Goal: Transaction & Acquisition: Book appointment/travel/reservation

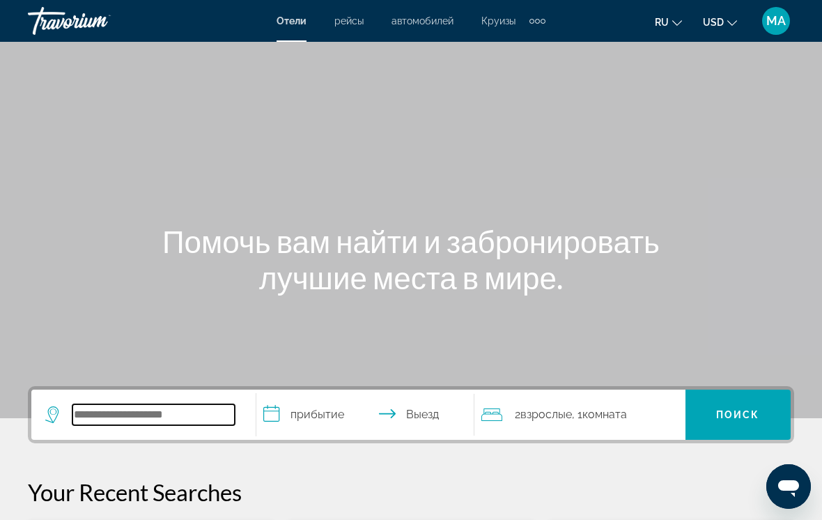
click at [164, 411] on input "Search widget" at bounding box center [153, 414] width 162 height 21
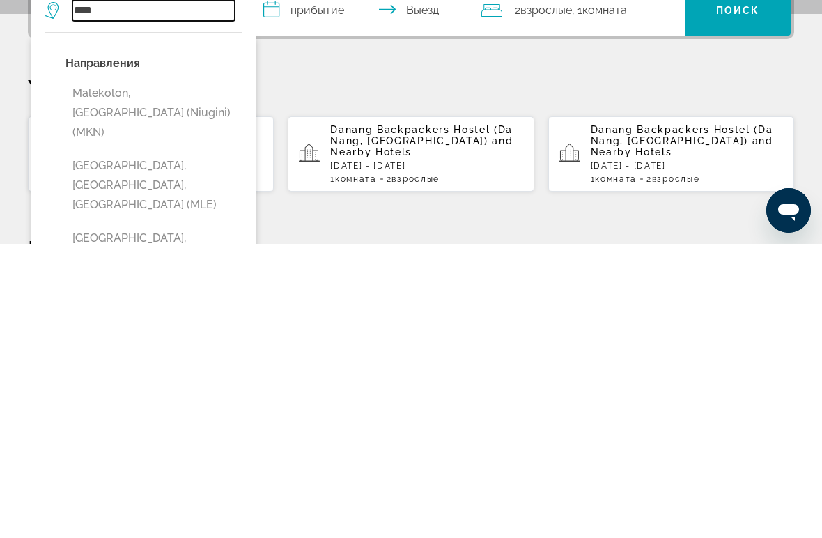
scroll to position [118, 0]
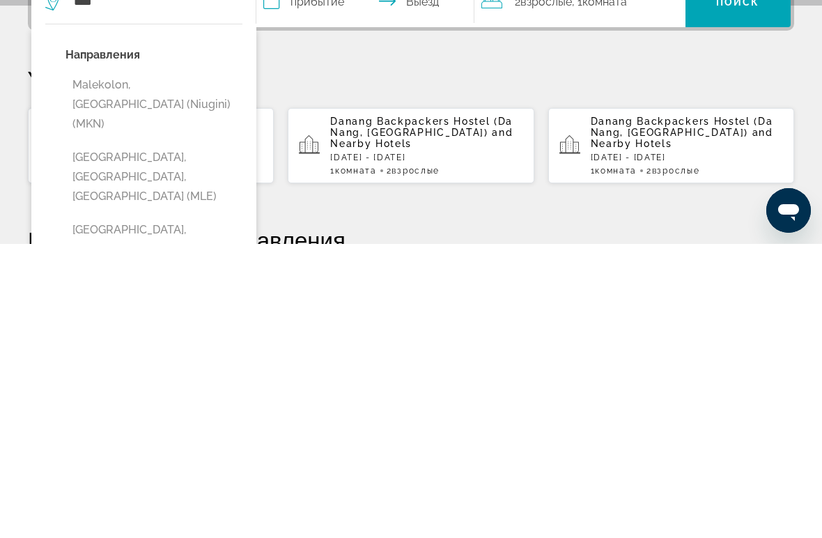
click at [171, 438] on button "[GEOGRAPHIC_DATA], [GEOGRAPHIC_DATA], [GEOGRAPHIC_DATA] (MLE)" at bounding box center [154, 471] width 177 height 66
type input "**********"
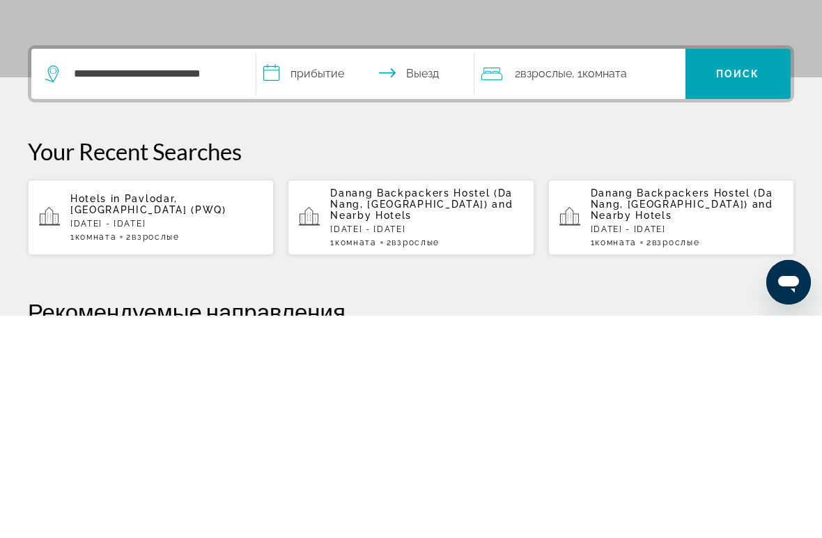
click at [313, 271] on input "**********" at bounding box center [368, 298] width 224 height 54
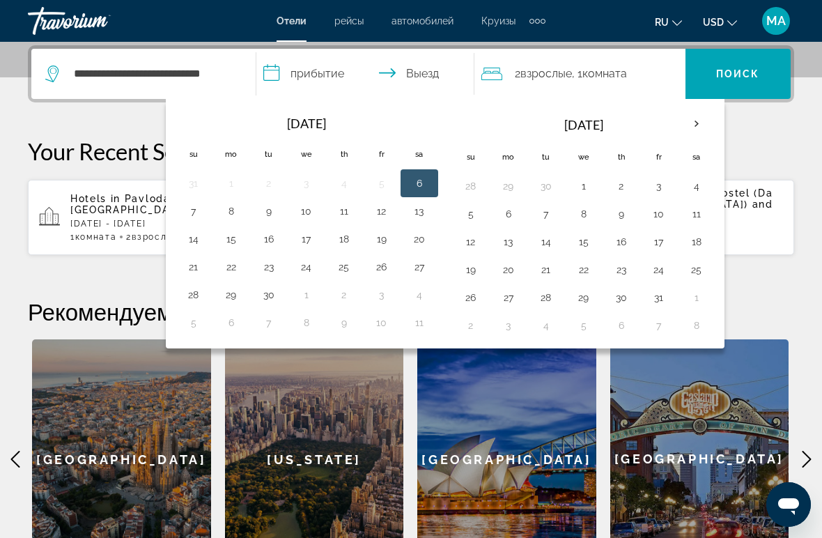
click at [242, 231] on button "15" at bounding box center [231, 239] width 22 height 20
click at [201, 268] on button "21" at bounding box center [194, 267] width 22 height 20
type input "**********"
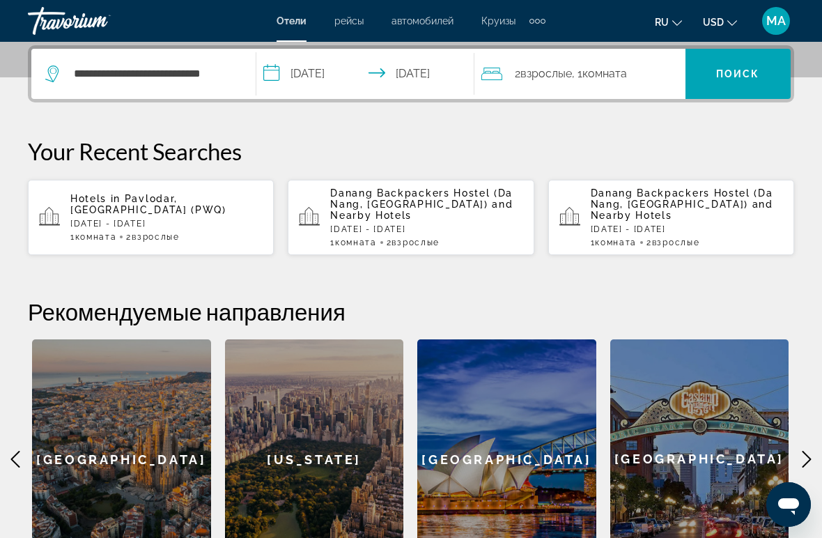
click at [735, 67] on span "Search widget" at bounding box center [738, 73] width 105 height 33
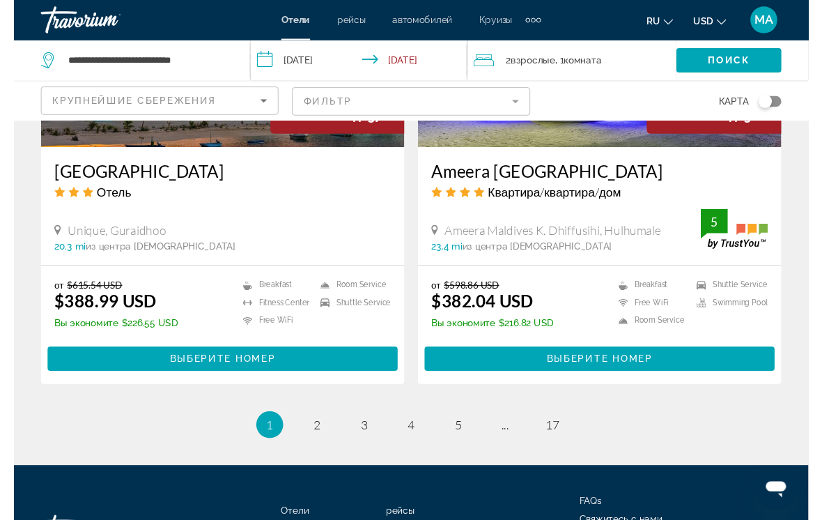
scroll to position [2915, 0]
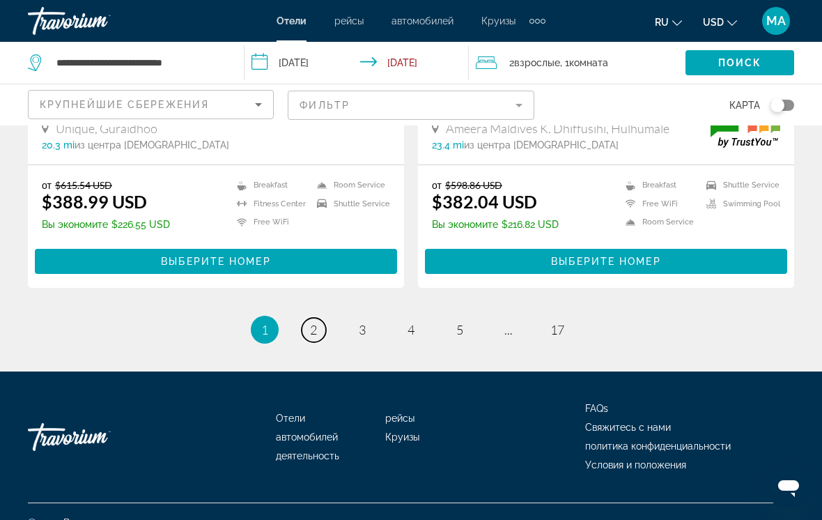
click at [322, 318] on link "page 2" at bounding box center [314, 330] width 24 height 24
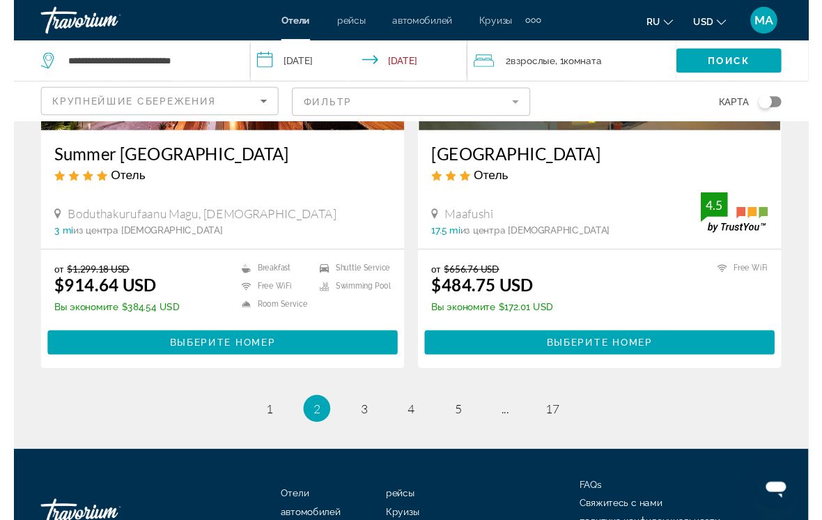
scroll to position [2922, 0]
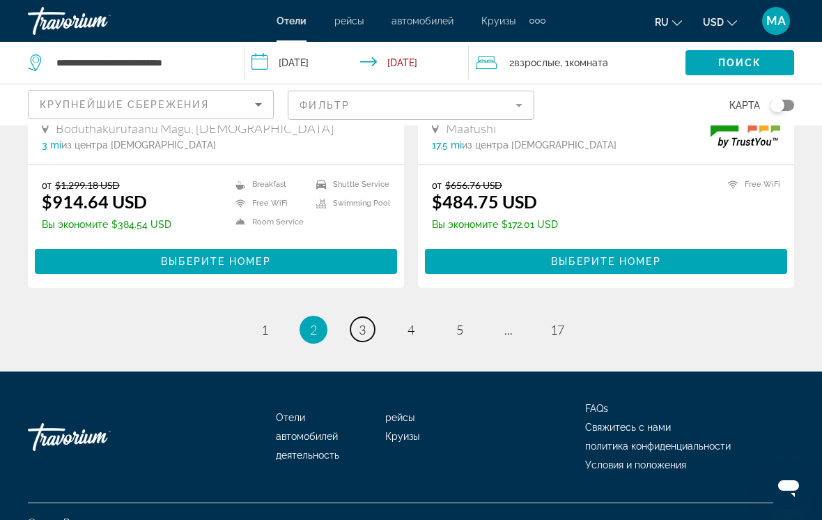
click at [365, 322] on span "3" at bounding box center [362, 329] width 7 height 15
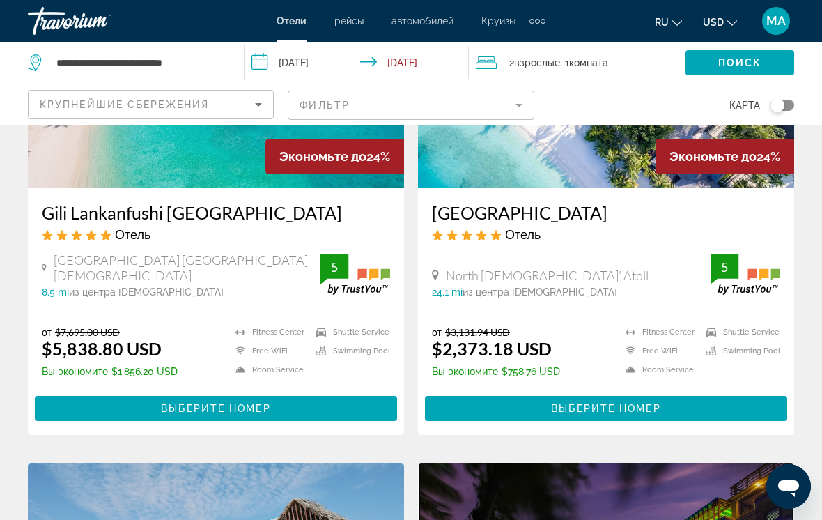
scroll to position [663, 0]
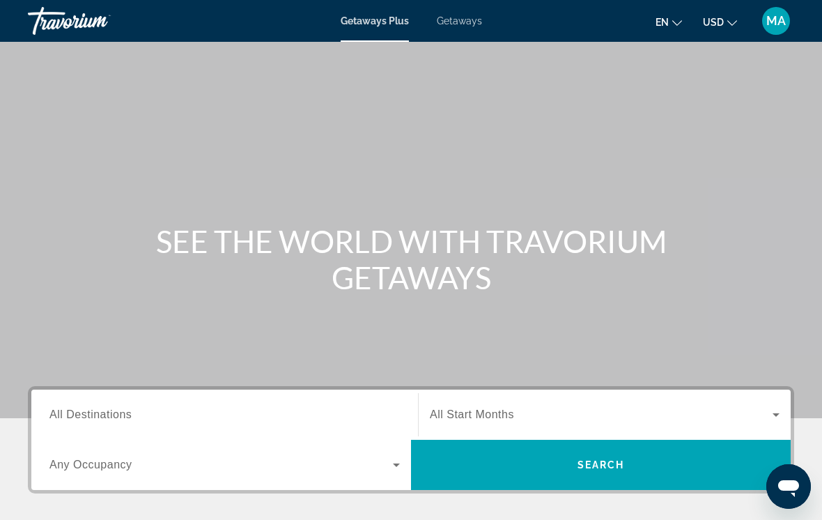
click at [117, 415] on span "All Destinations" at bounding box center [90, 414] width 82 height 12
click at [117, 415] on input "Destination All Destinations" at bounding box center [224, 415] width 351 height 17
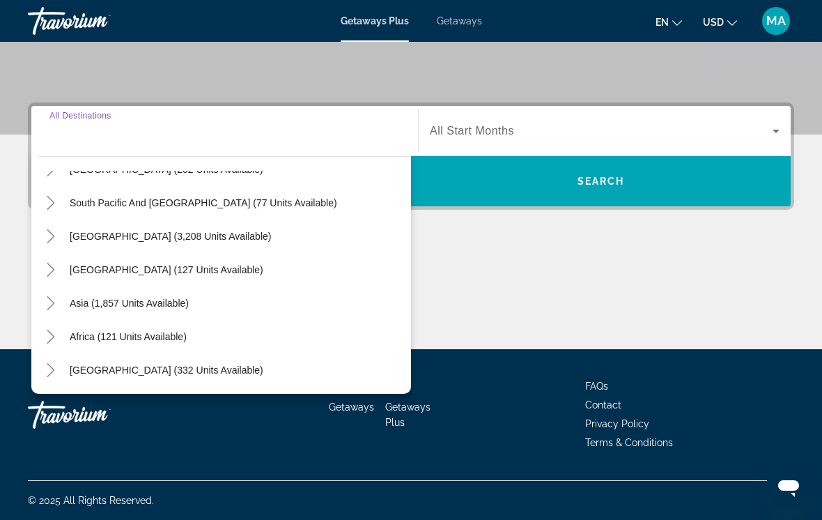
scroll to position [226, 0]
click at [54, 372] on icon "Toggle Middle East (332 units available)" at bounding box center [51, 370] width 14 height 14
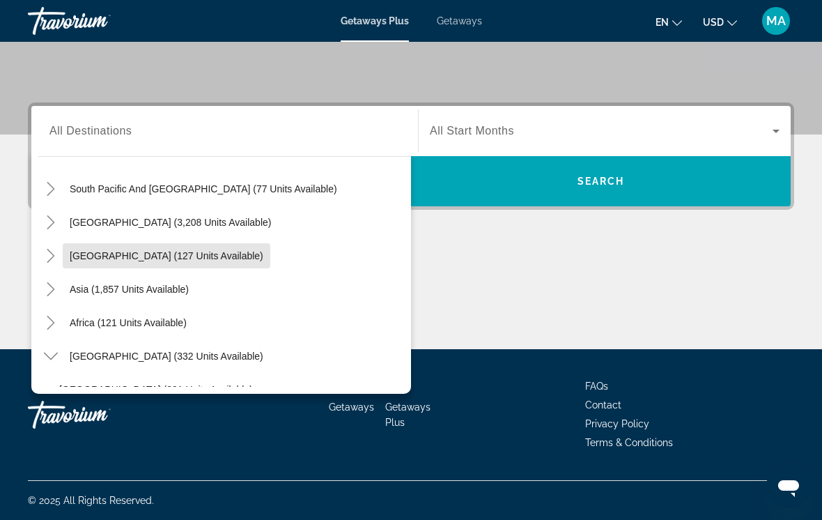
scroll to position [239, 0]
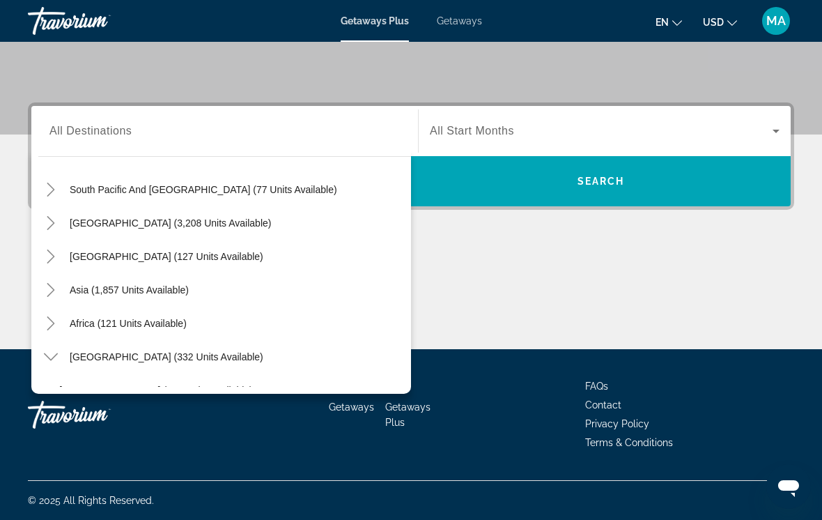
click at [49, 293] on icon "Toggle Asia (1,857 units available)" at bounding box center [51, 290] width 14 height 14
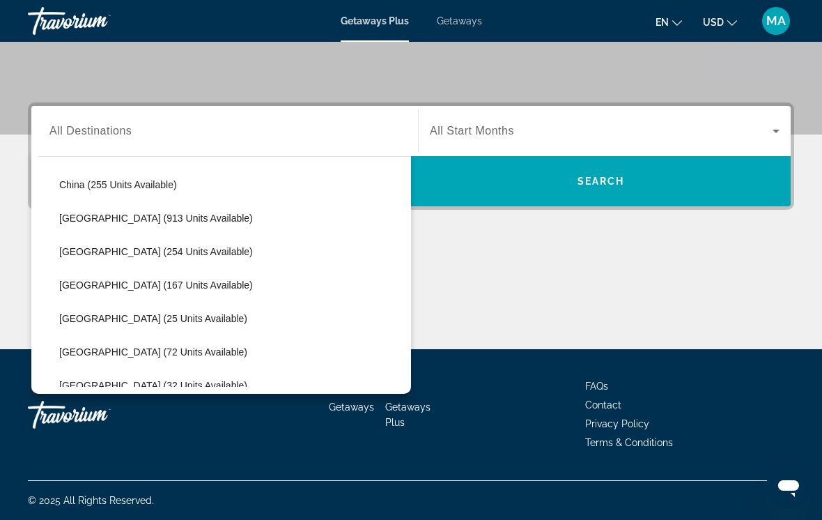
scroll to position [447, 0]
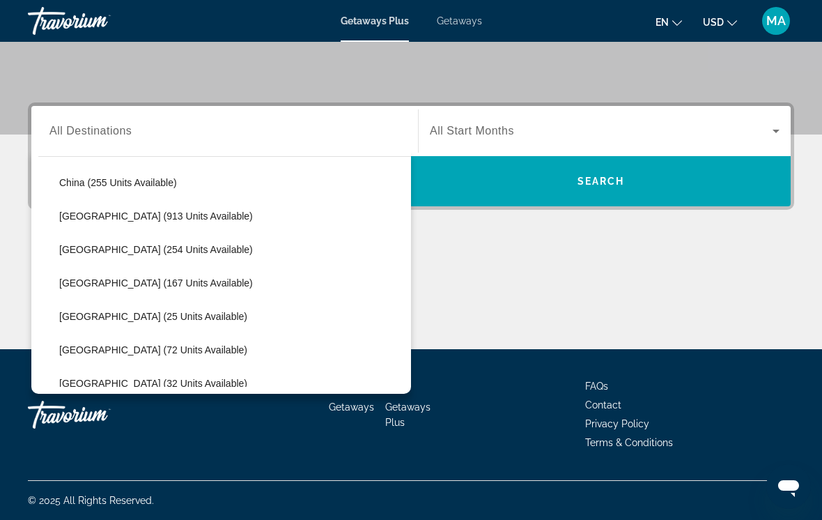
click at [162, 320] on span "Maldives (25 units available)" at bounding box center [153, 316] width 188 height 11
type input "**********"
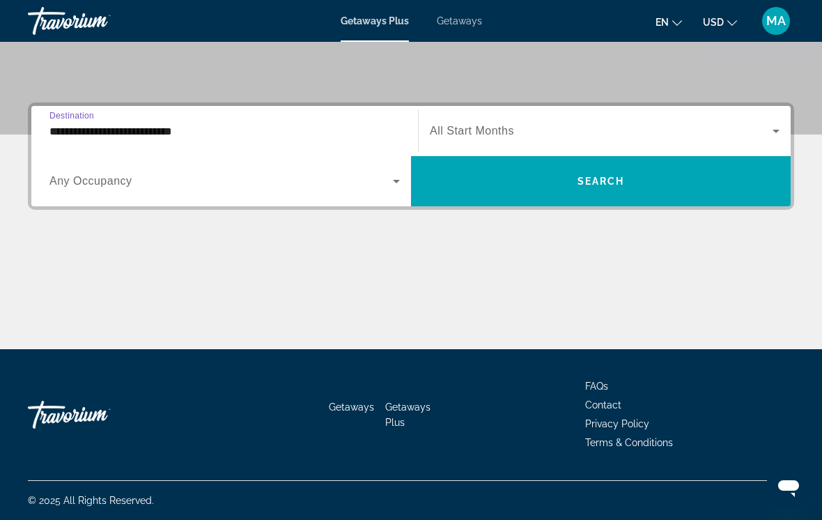
click at [521, 128] on span "Search widget" at bounding box center [601, 131] width 343 height 17
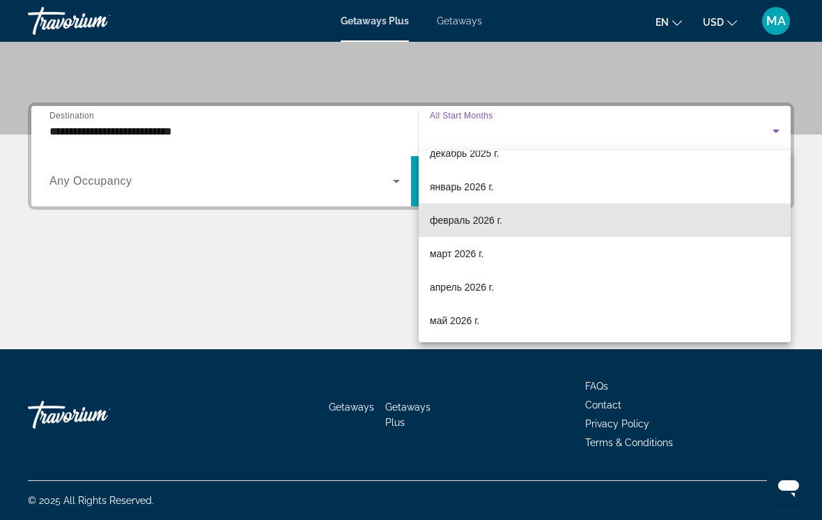
scroll to position [155, 0]
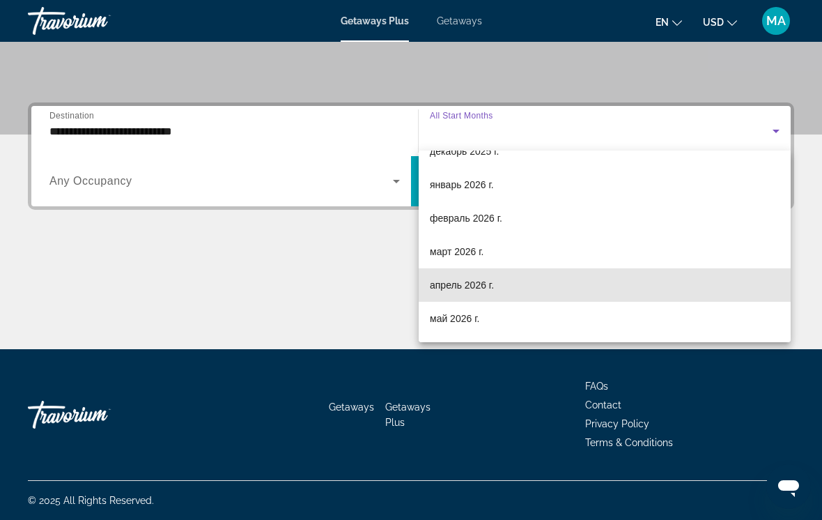
click at [502, 287] on mat-option "апрель 2026 г." at bounding box center [605, 284] width 372 height 33
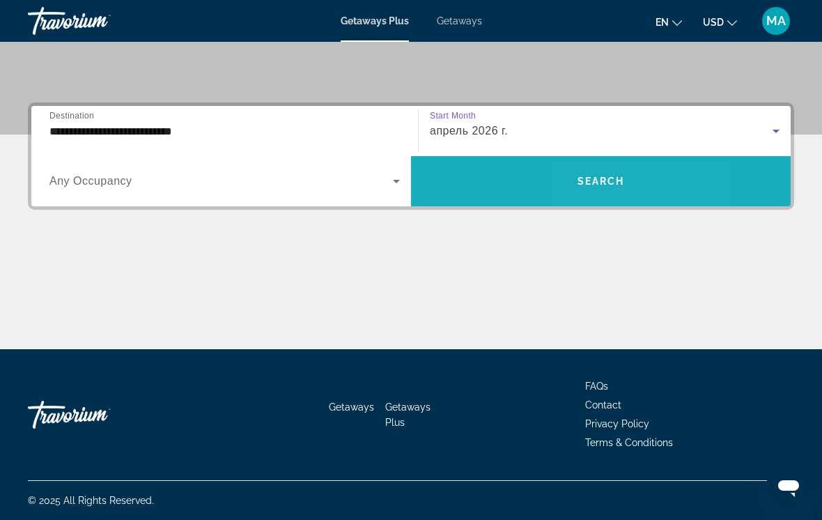
click at [585, 192] on span "Search widget" at bounding box center [601, 180] width 380 height 33
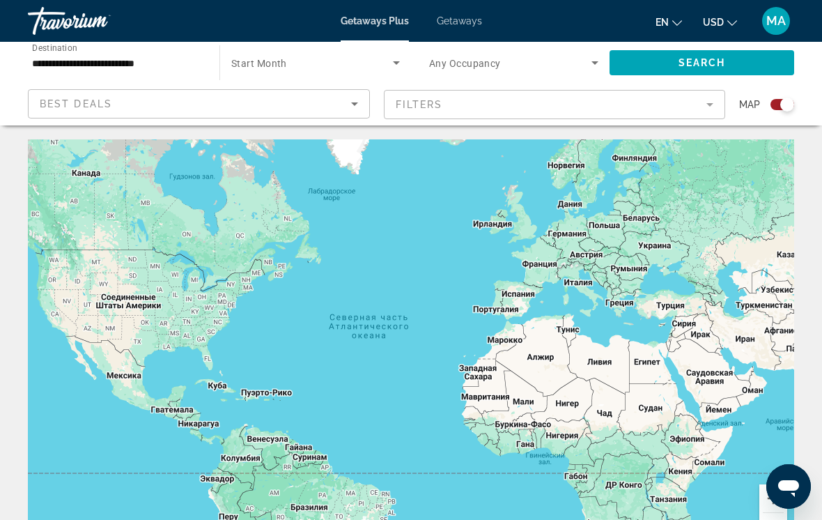
click at [288, 68] on span "Search widget" at bounding box center [312, 62] width 162 height 17
click at [141, 67] on div at bounding box center [411, 260] width 822 height 520
click at [265, 70] on span "Search widget" at bounding box center [312, 62] width 162 height 17
click at [108, 65] on div at bounding box center [411, 260] width 822 height 520
click at [177, 69] on input "**********" at bounding box center [116, 63] width 169 height 17
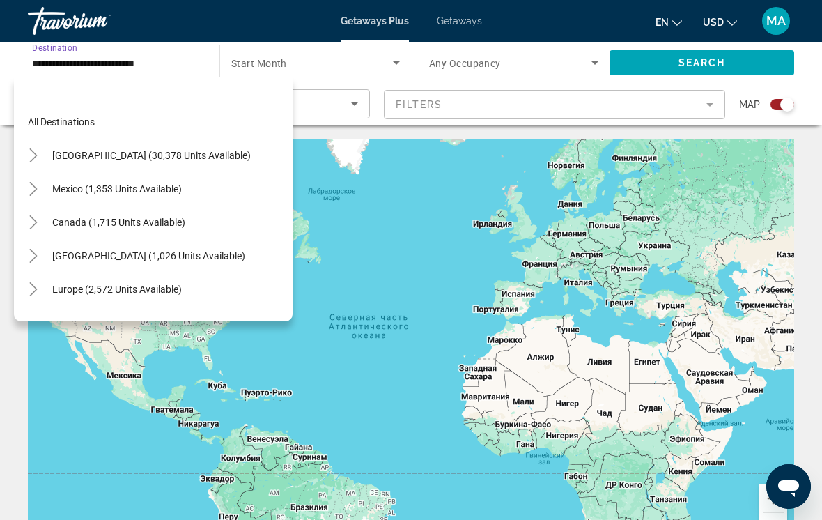
scroll to position [484, 0]
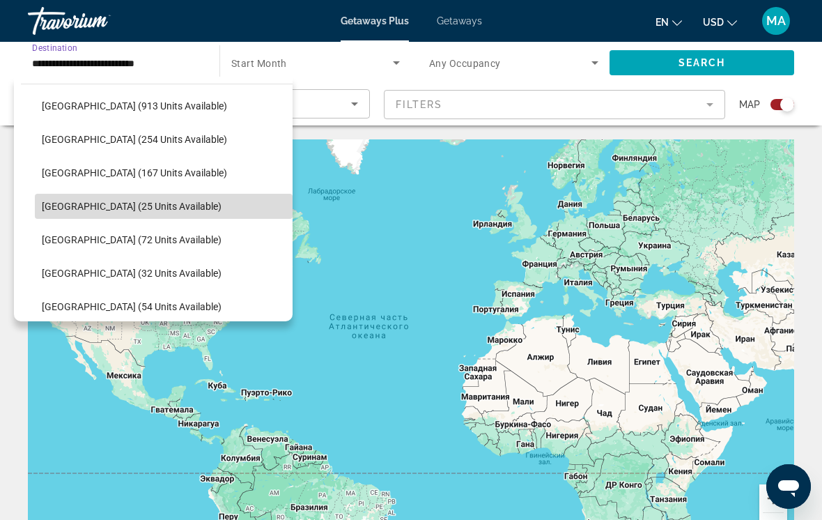
click at [125, 210] on span "Maldives (25 units available)" at bounding box center [132, 206] width 180 height 11
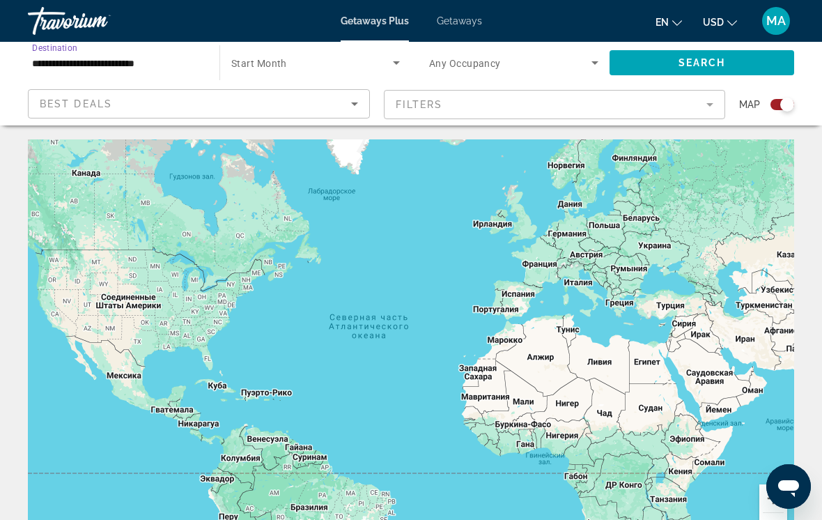
click at [267, 69] on span "Search widget" at bounding box center [312, 62] width 162 height 17
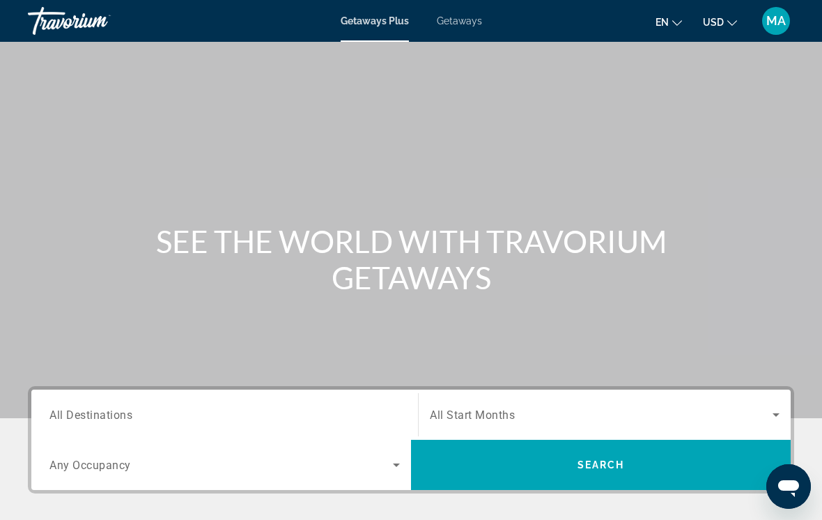
click at [116, 411] on span "All Destinations" at bounding box center [90, 414] width 83 height 13
click at [116, 411] on input "Destination All Destinations" at bounding box center [224, 415] width 351 height 17
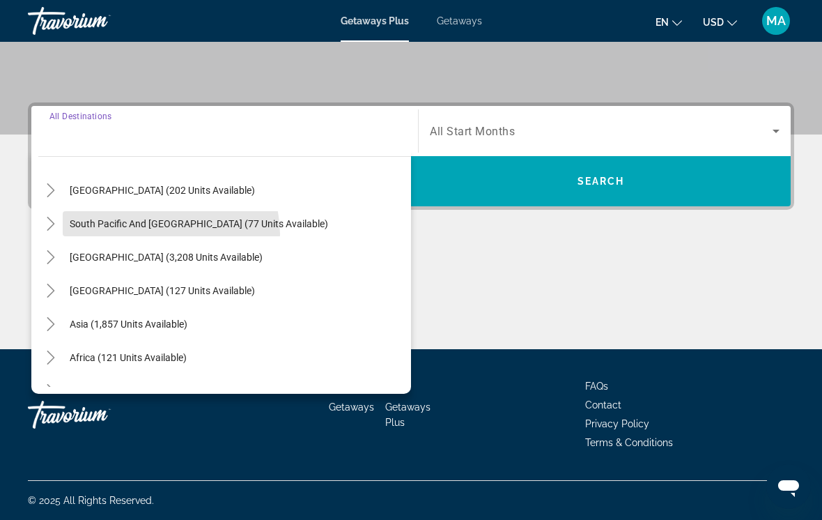
scroll to position [208, 0]
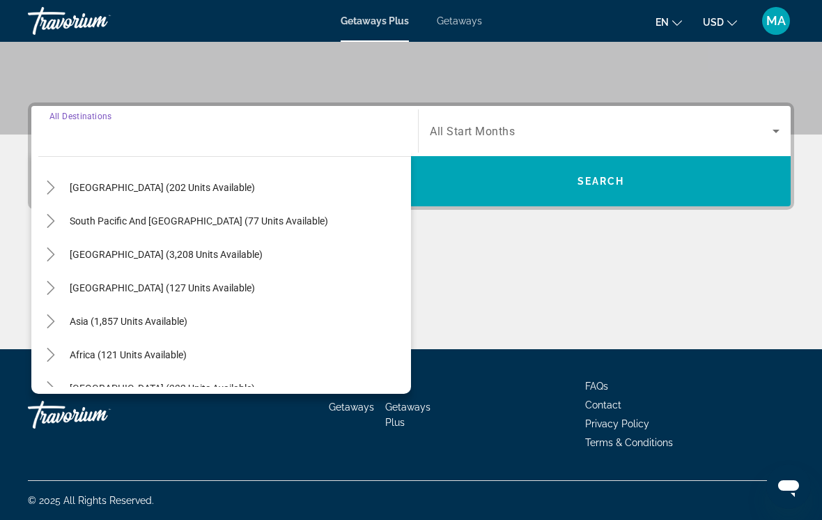
click at [51, 321] on icon "Toggle Asia (1,857 units available)" at bounding box center [51, 321] width 14 height 14
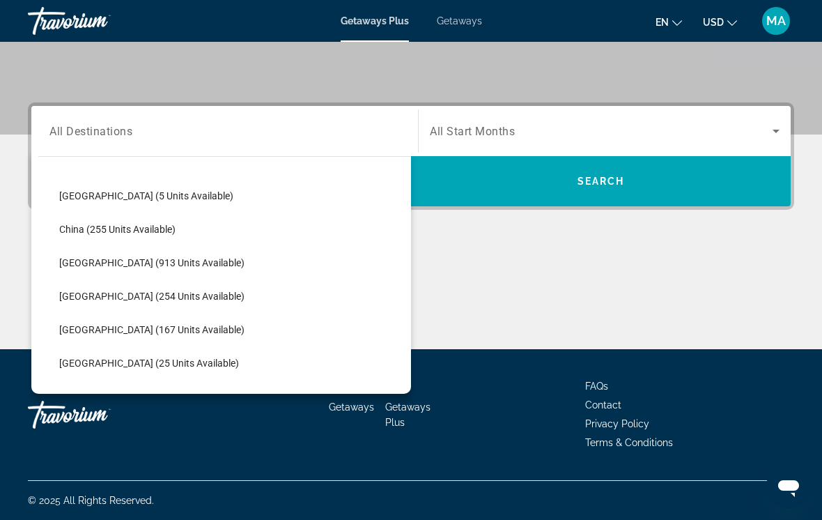
scroll to position [419, 0]
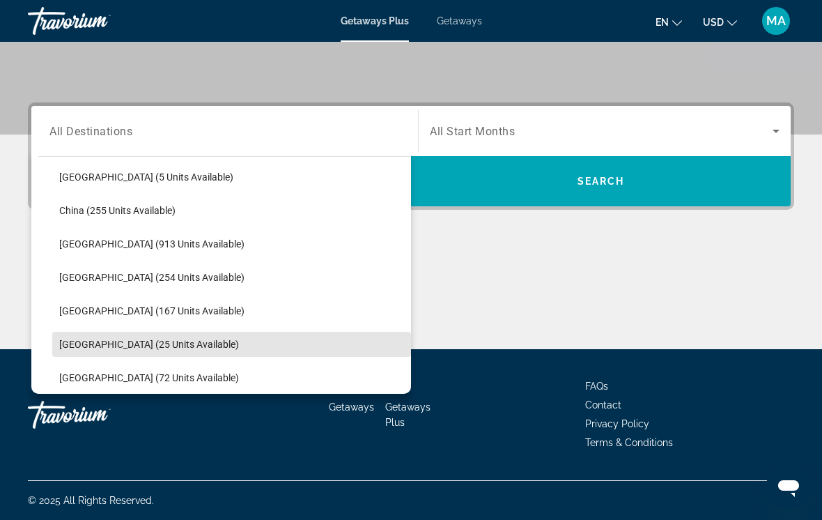
click at [136, 347] on span "Maldives (25 units available)" at bounding box center [149, 344] width 180 height 11
type input "**********"
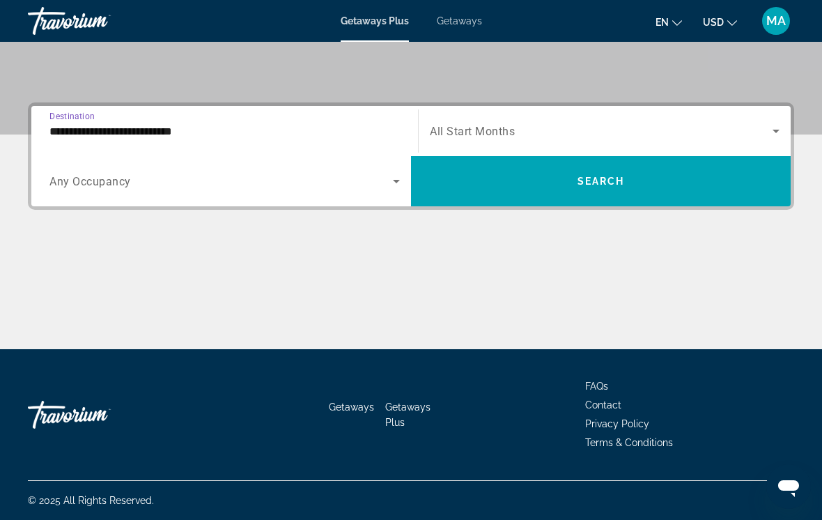
click at [542, 137] on span "Search widget" at bounding box center [601, 131] width 343 height 17
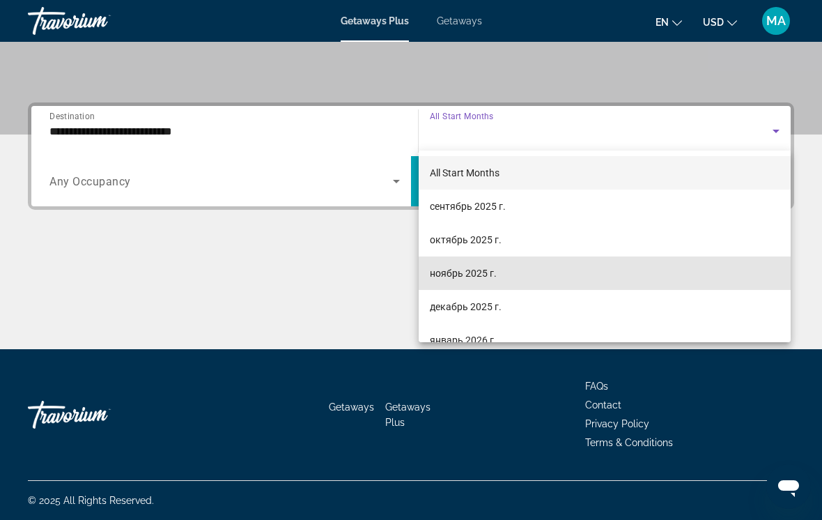
click at [470, 275] on span "ноябрь 2025 г." at bounding box center [463, 273] width 67 height 17
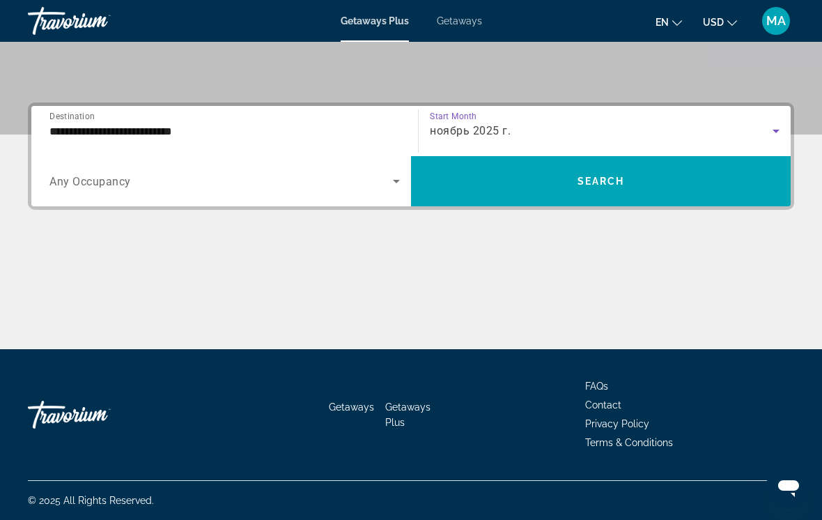
click at [541, 201] on span "Search widget" at bounding box center [601, 181] width 380 height 50
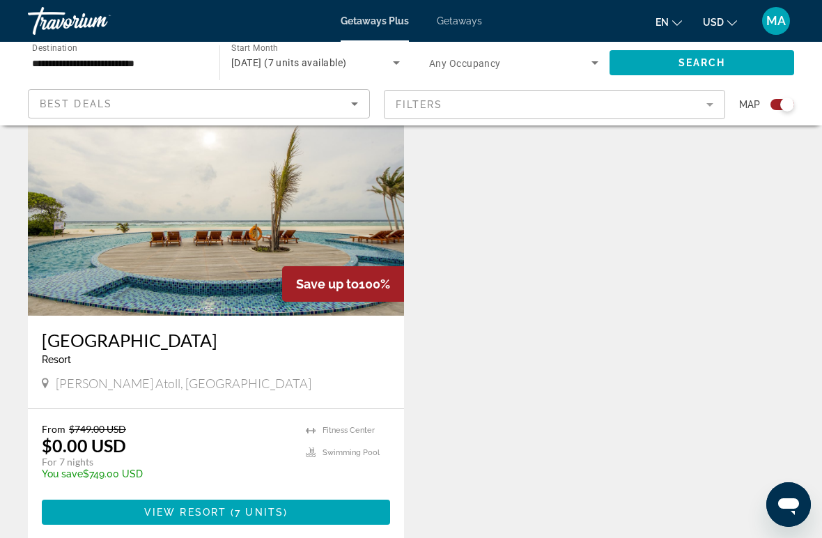
scroll to position [539, 0]
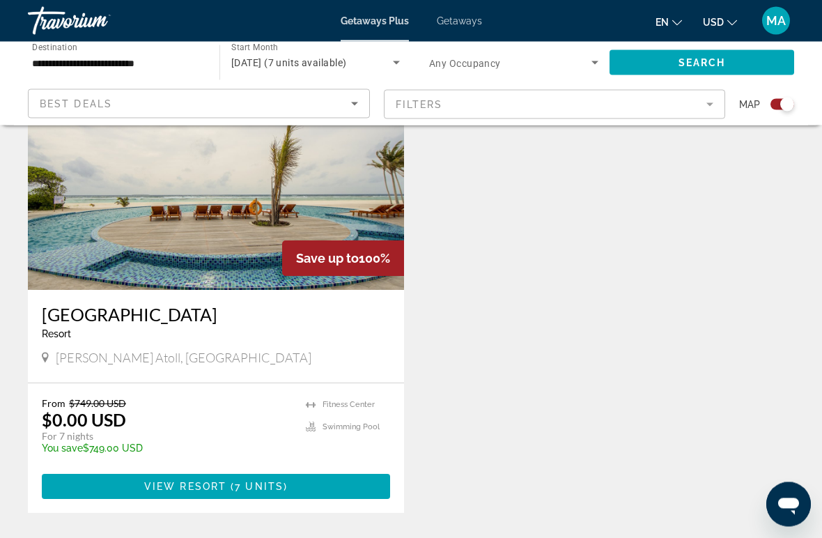
click at [399, 492] on div "From $749.00 USD $0.00 USD For 7 nights You save $749.00 USD temp Fitness Cente…" at bounding box center [216, 449] width 376 height 130
click at [137, 318] on h3 "Hondaafushi Island Resort" at bounding box center [216, 315] width 348 height 21
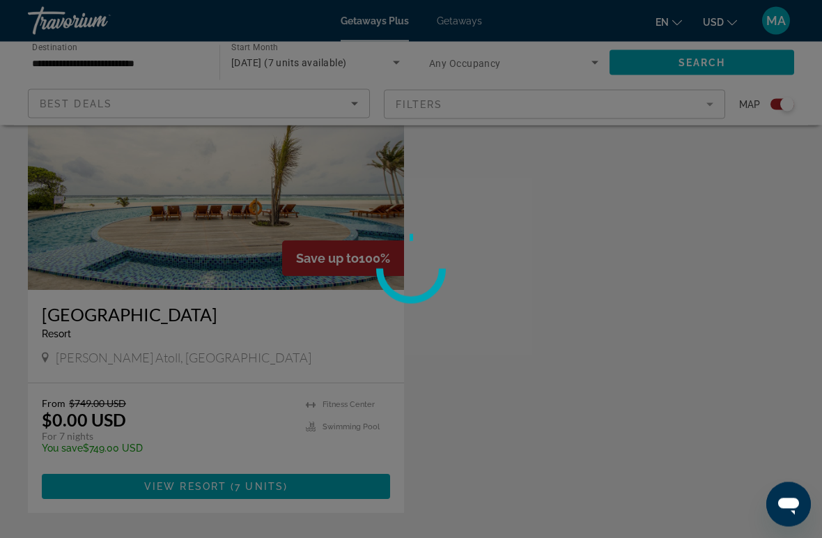
scroll to position [539, 0]
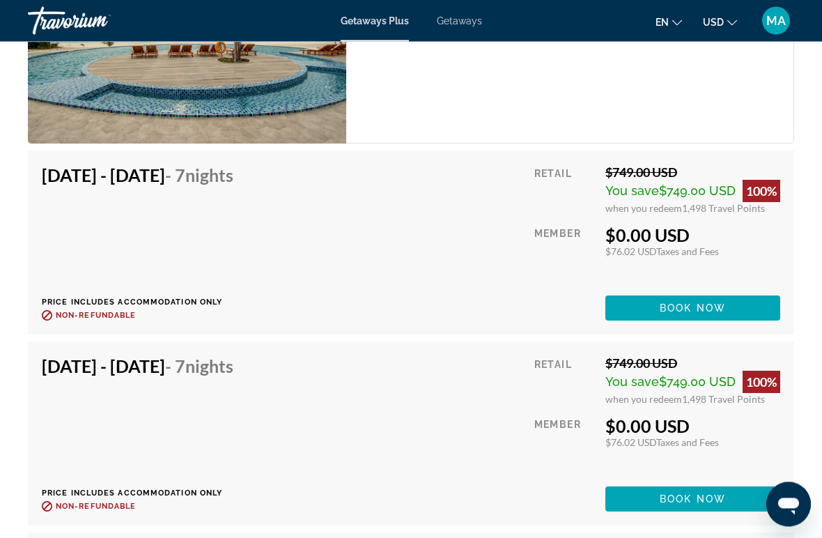
scroll to position [3052, 0]
click at [244, 208] on div "Nov 7, 2025 - Nov 14, 2025 - 7 Nights Price includes accommodation only Refunda…" at bounding box center [143, 242] width 202 height 156
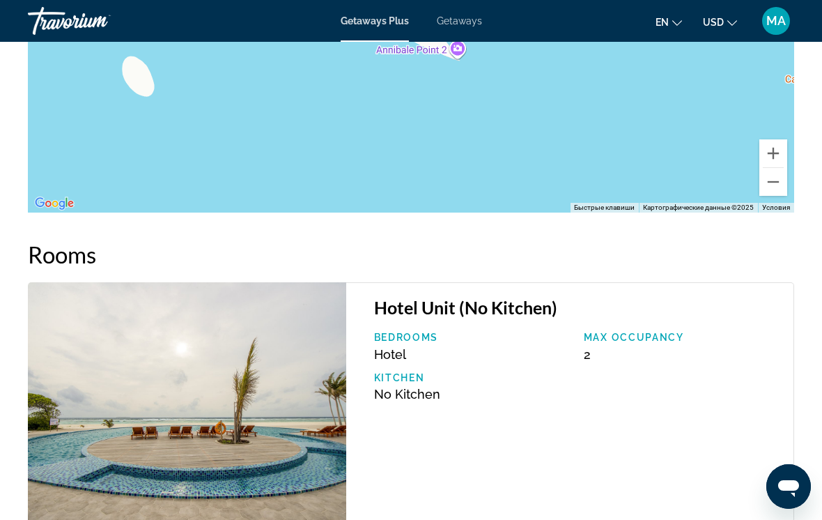
scroll to position [2669, 0]
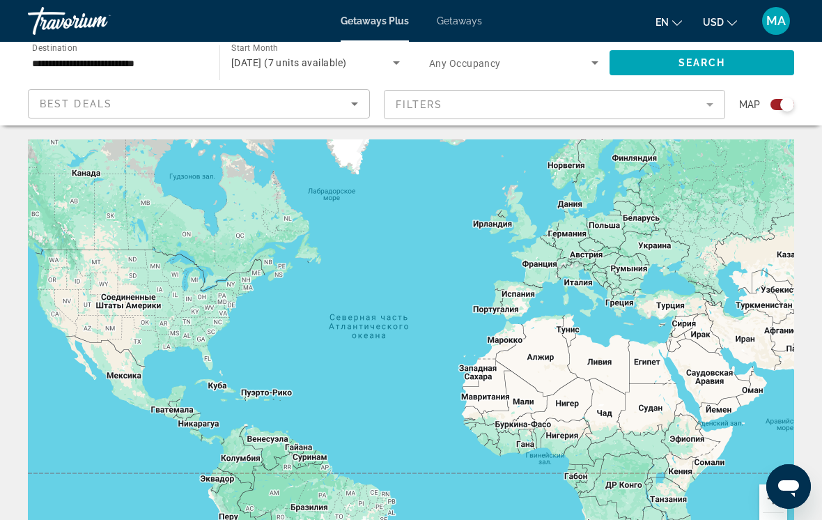
click at [317, 63] on span "November 2025 (7 units available)" at bounding box center [288, 62] width 115 height 11
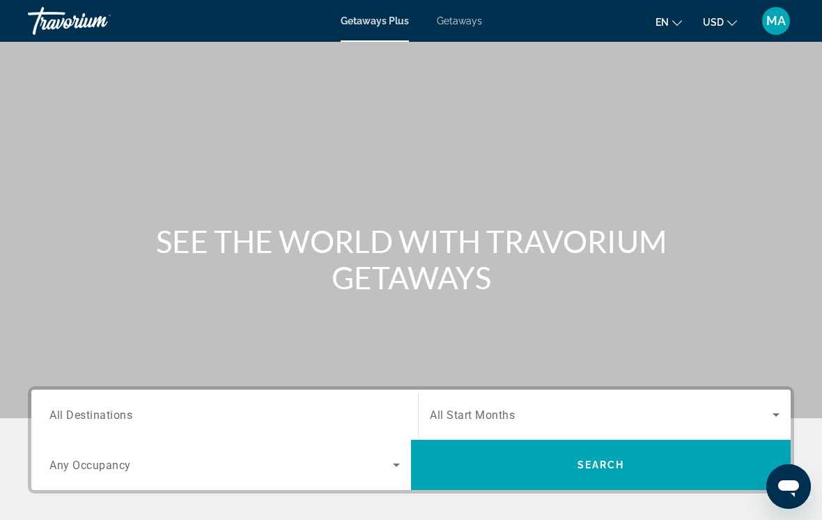
click at [143, 422] on input "Destination All Destinations" at bounding box center [224, 415] width 351 height 17
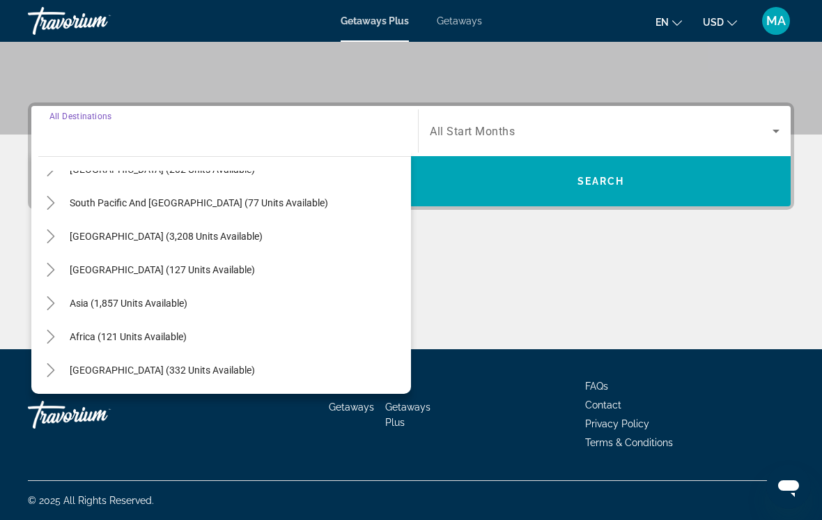
scroll to position [226, 0]
click at [67, 301] on span "Search widget" at bounding box center [129, 302] width 132 height 33
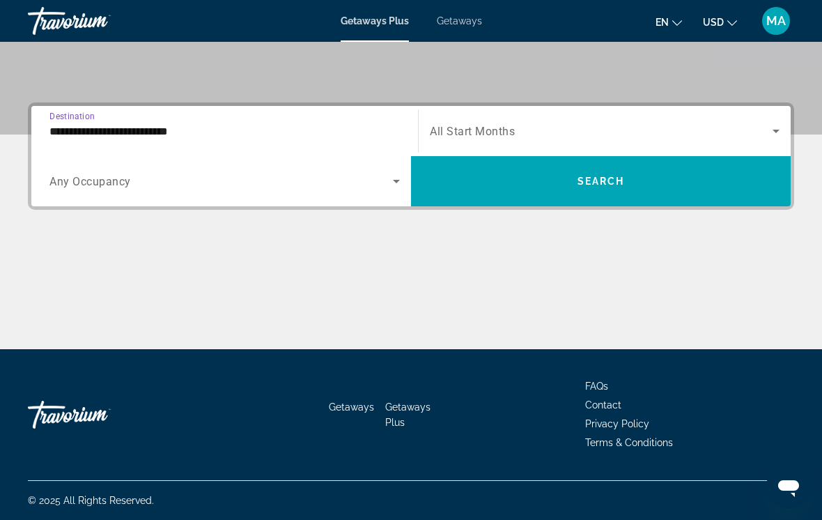
click at [131, 129] on input "**********" at bounding box center [224, 131] width 351 height 17
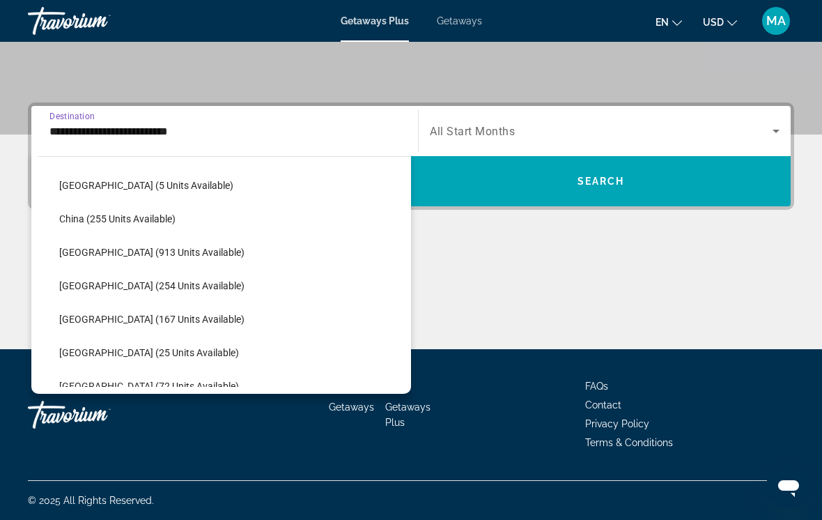
scroll to position [468, 0]
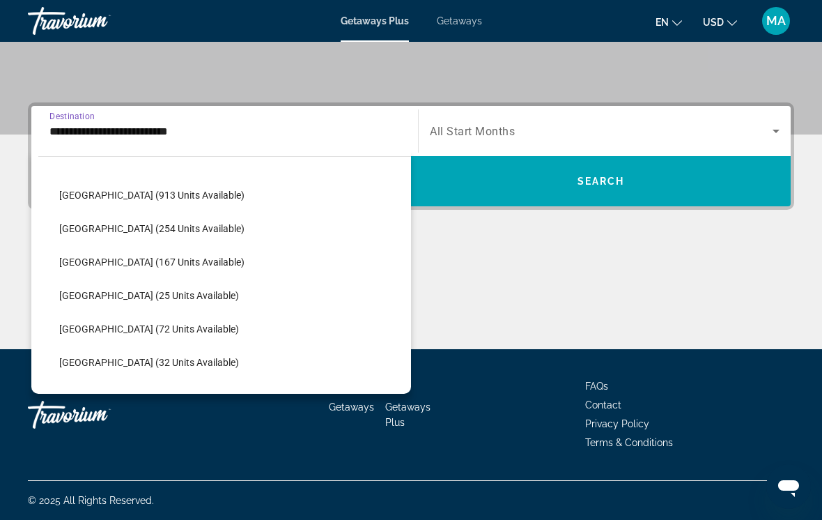
click at [98, 293] on span "Maldives (25 units available)" at bounding box center [149, 295] width 180 height 11
type input "**********"
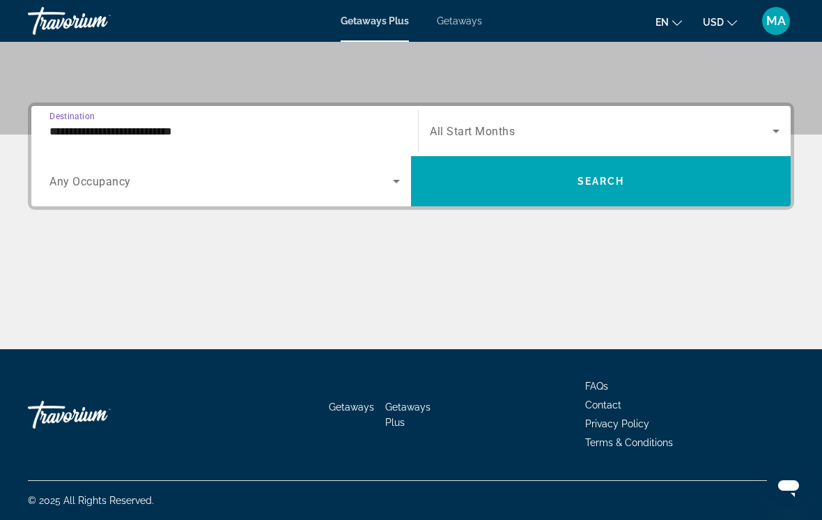
click at [535, 146] on div "Search widget" at bounding box center [605, 131] width 350 height 39
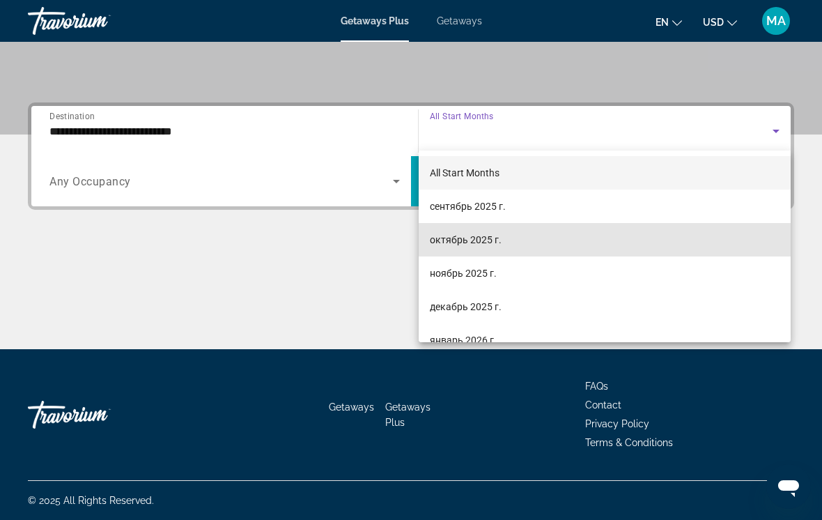
click at [541, 254] on mat-option "октябрь 2025 г." at bounding box center [605, 239] width 372 height 33
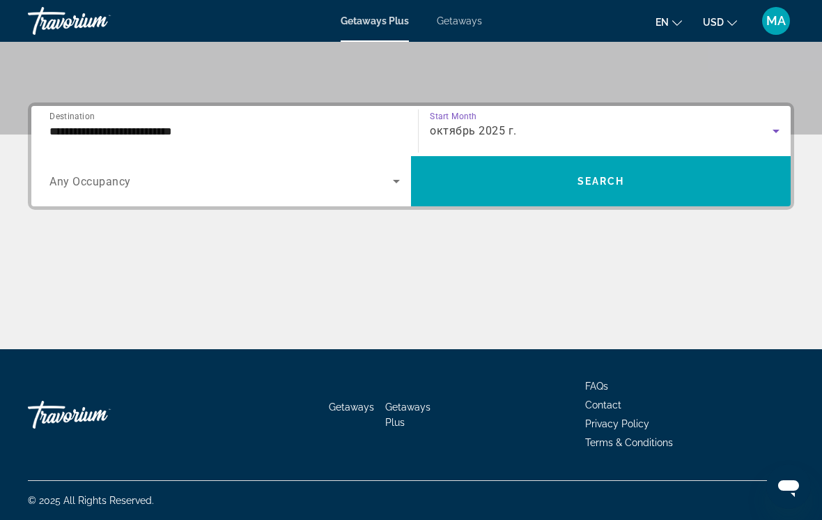
click at [590, 197] on span "Search widget" at bounding box center [601, 180] width 380 height 33
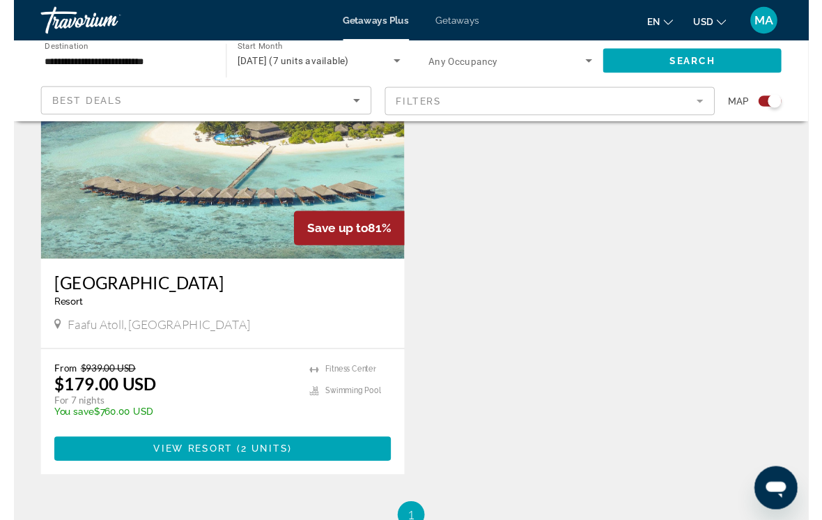
scroll to position [967, 0]
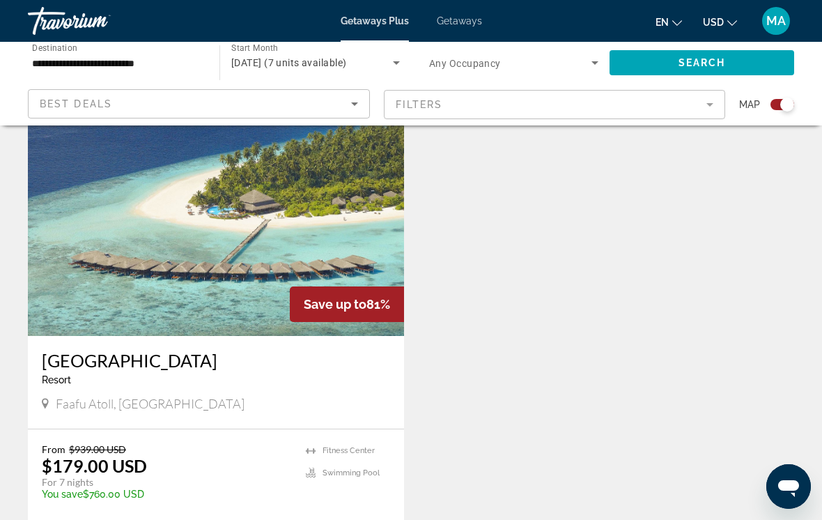
click at [183, 353] on h3 "Filitheyo Island Resort" at bounding box center [216, 360] width 348 height 21
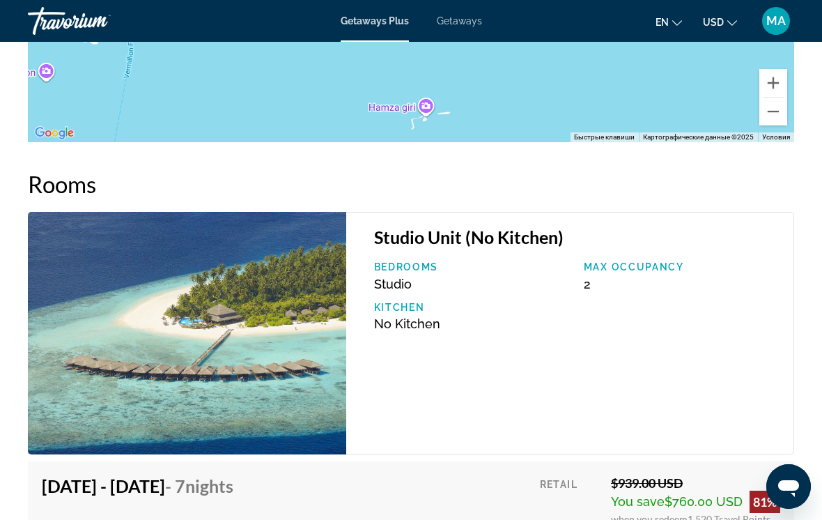
scroll to position [2702, 0]
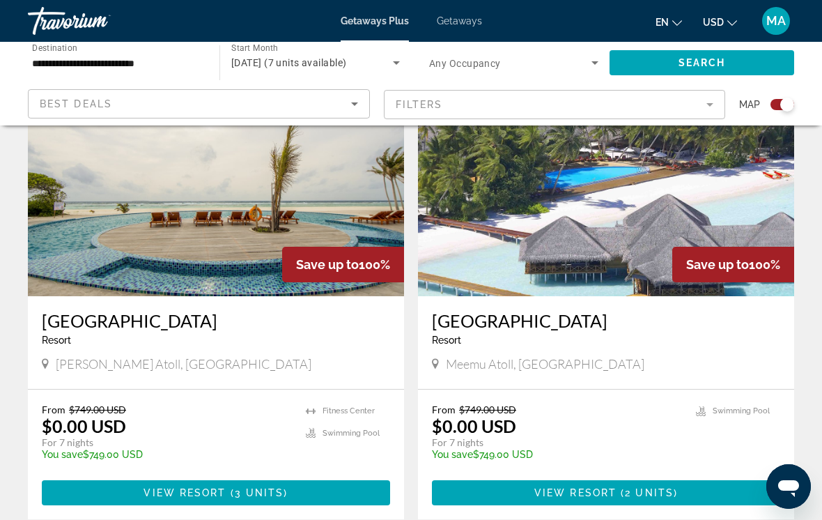
scroll to position [531, 0]
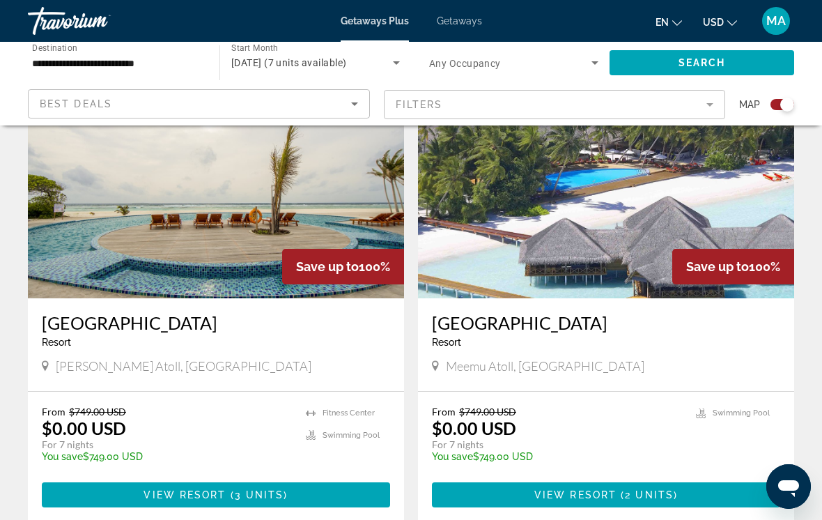
click at [556, 309] on div "Medhufushi Island Resort Resort - This is an adults only resort Meemu Atoll, Ma…" at bounding box center [606, 344] width 376 height 93
click at [589, 322] on h3 "Medhufushi Island Resort" at bounding box center [606, 322] width 348 height 21
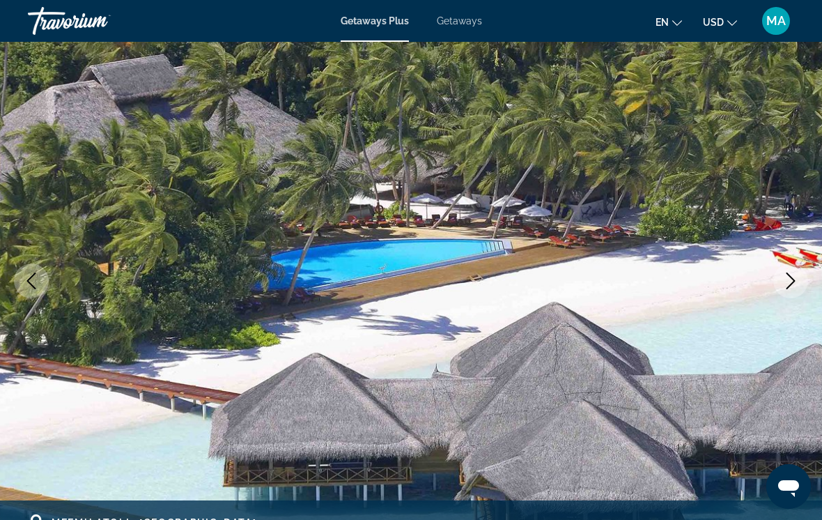
scroll to position [91, 0]
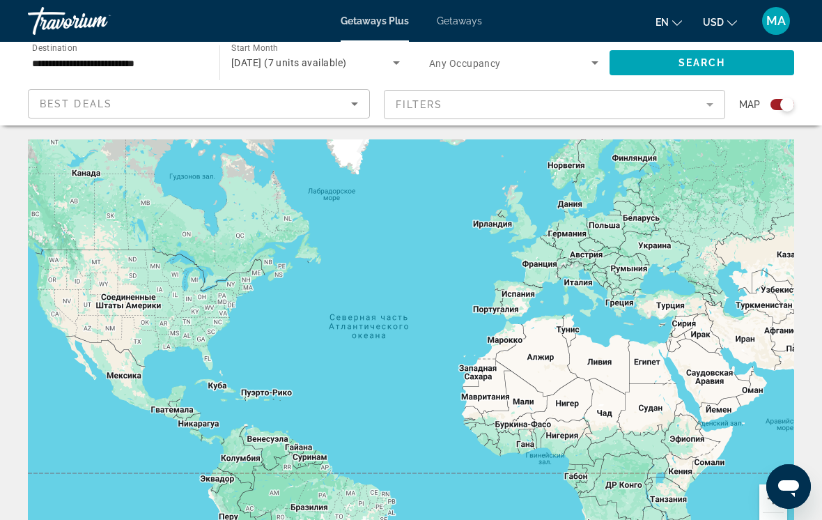
click at [92, 63] on input "**********" at bounding box center [116, 63] width 169 height 17
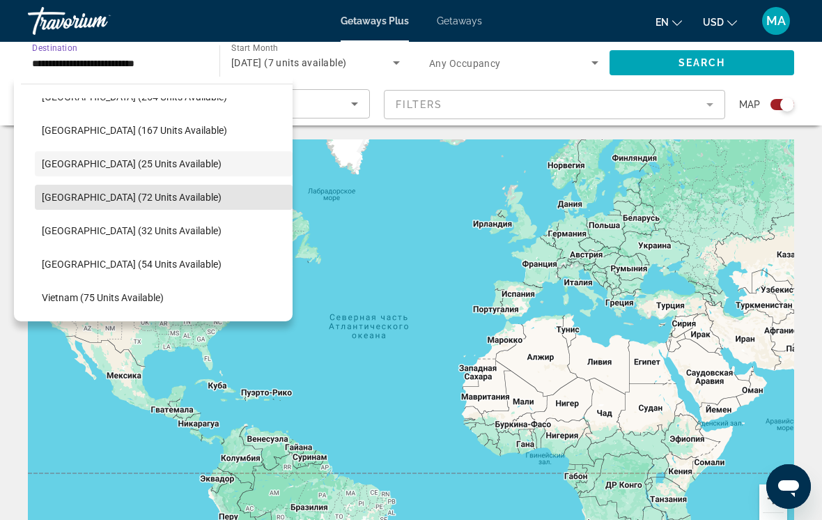
scroll to position [545, 0]
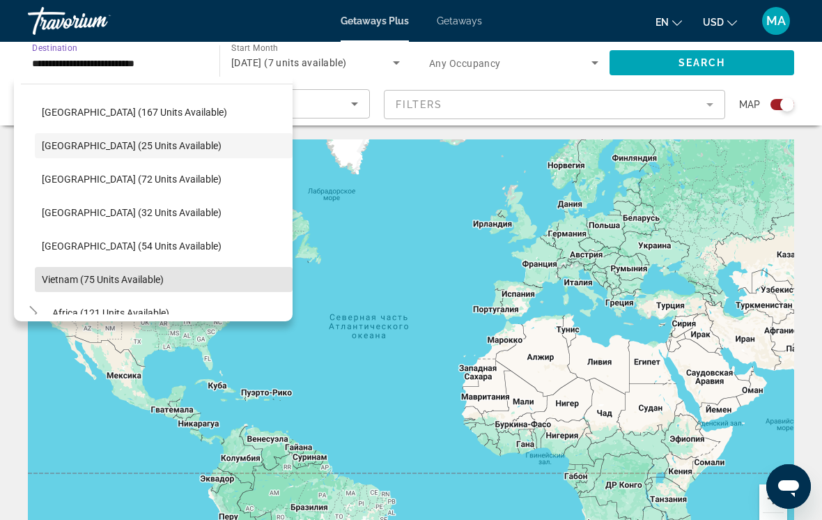
click at [130, 277] on span "Vietnam (75 units available)" at bounding box center [103, 279] width 122 height 11
type input "**********"
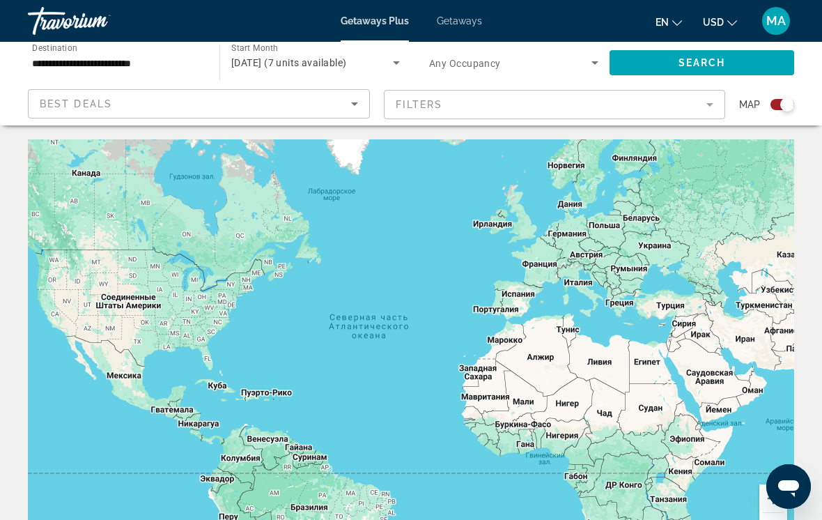
click at [679, 60] on span "Search" at bounding box center [702, 62] width 47 height 11
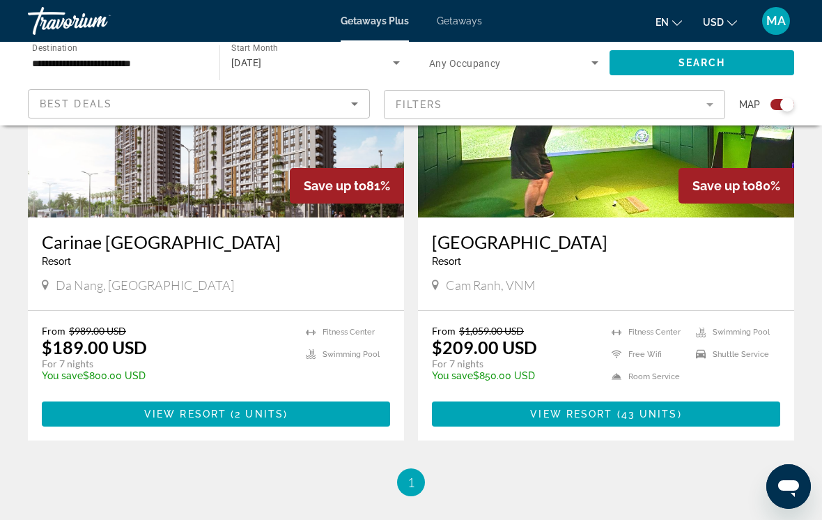
scroll to position [613, 0]
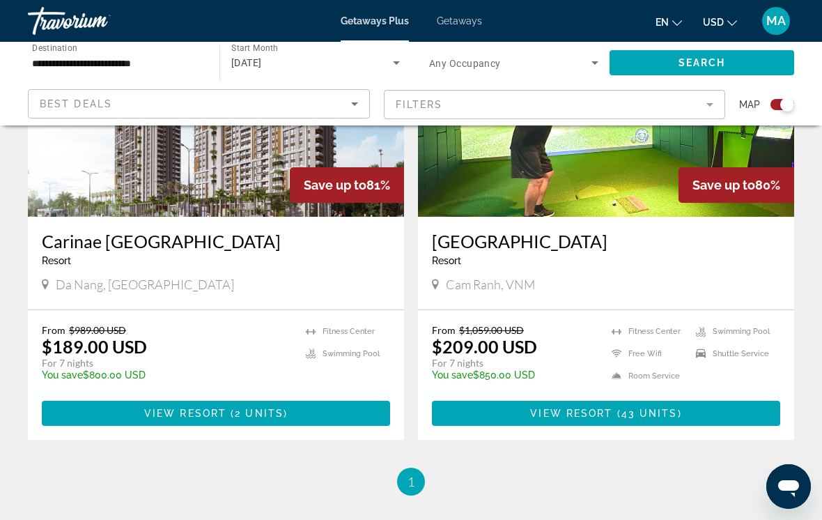
click at [493, 234] on h3 "Alma Resort" at bounding box center [606, 241] width 348 height 21
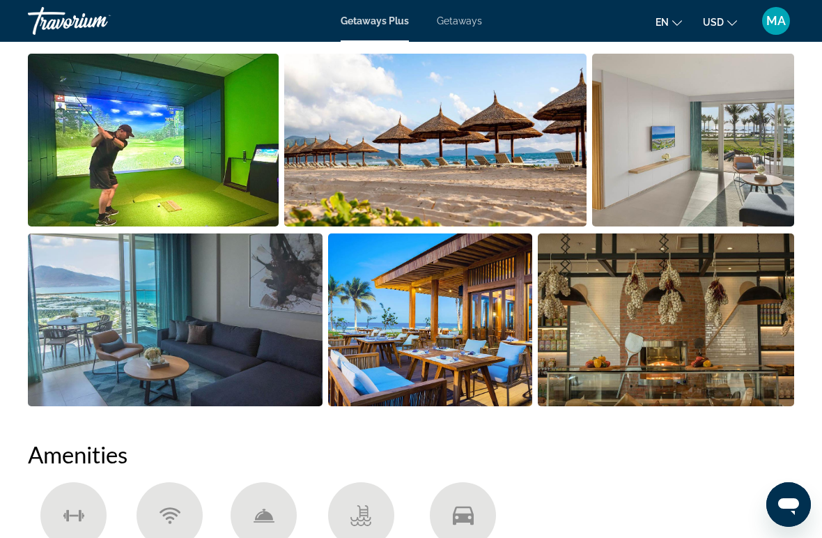
scroll to position [966, 0]
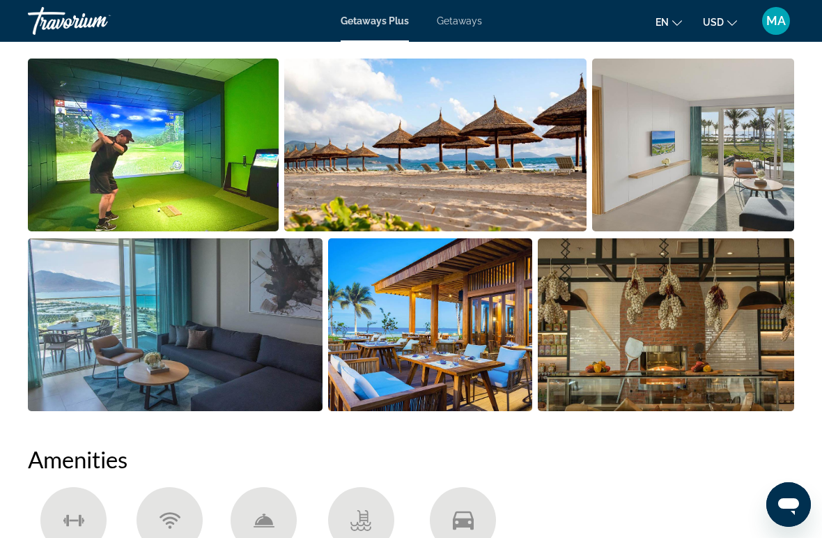
click at [443, 343] on img "Open full-screen image slider" at bounding box center [430, 324] width 204 height 173
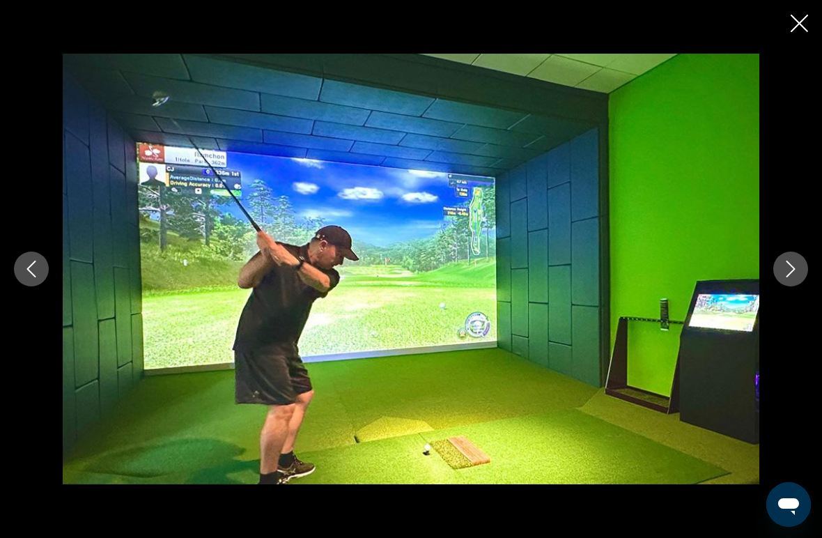
click at [792, 273] on icon "Next image" at bounding box center [791, 269] width 17 height 17
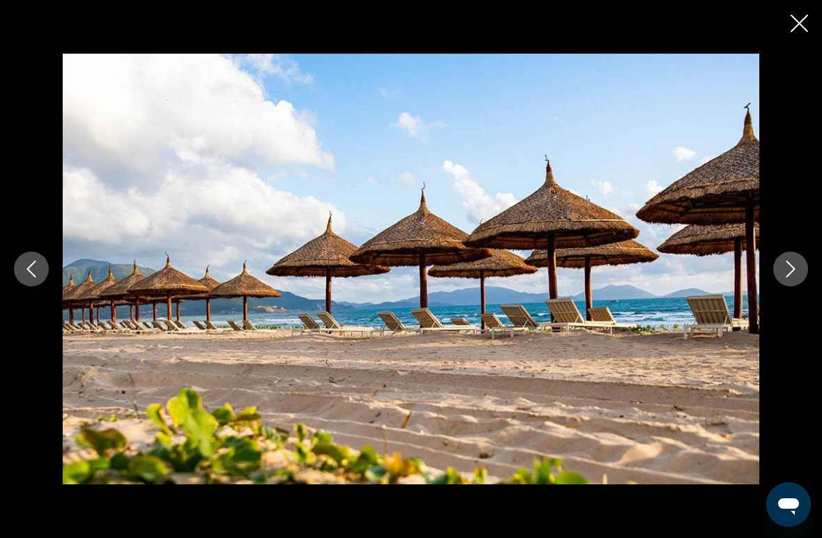
click at [805, 277] on button "Next image" at bounding box center [791, 269] width 35 height 35
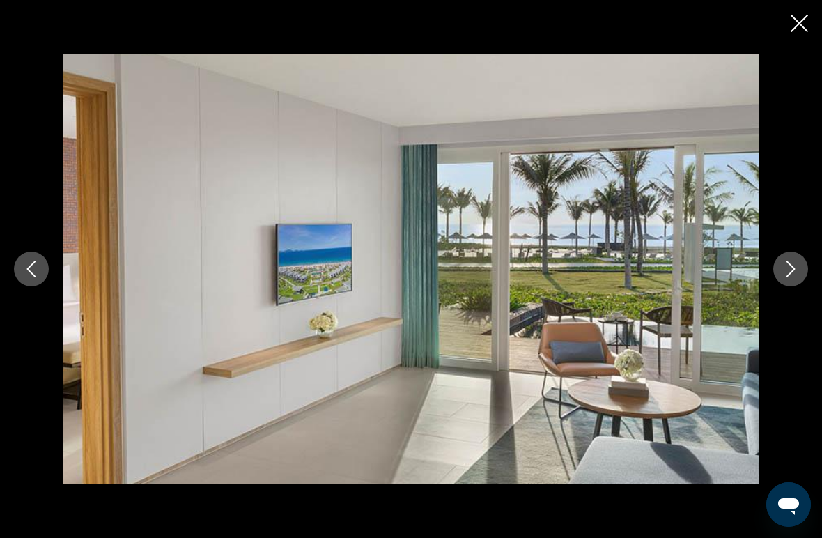
click at [816, 277] on div "prev next" at bounding box center [411, 269] width 822 height 431
click at [814, 268] on div "prev next" at bounding box center [411, 269] width 822 height 431
click at [799, 268] on icon "Next image" at bounding box center [791, 269] width 17 height 17
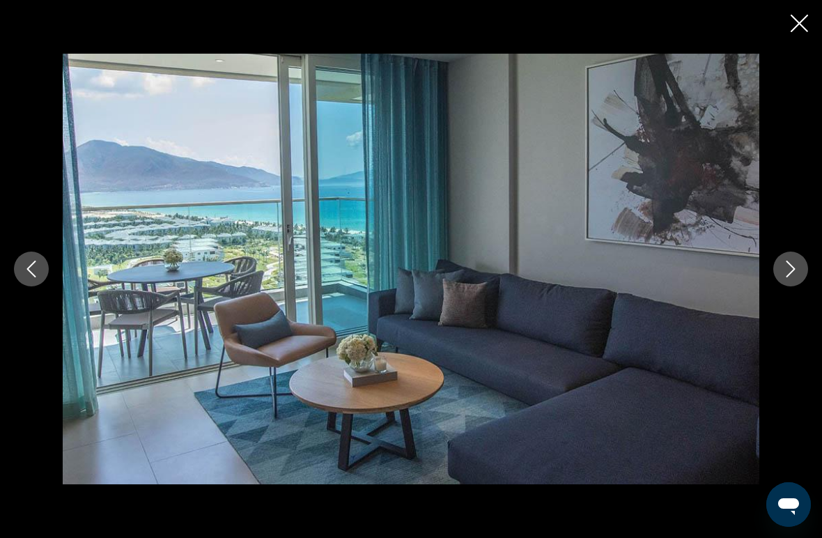
click at [805, 271] on button "Next image" at bounding box center [791, 269] width 35 height 35
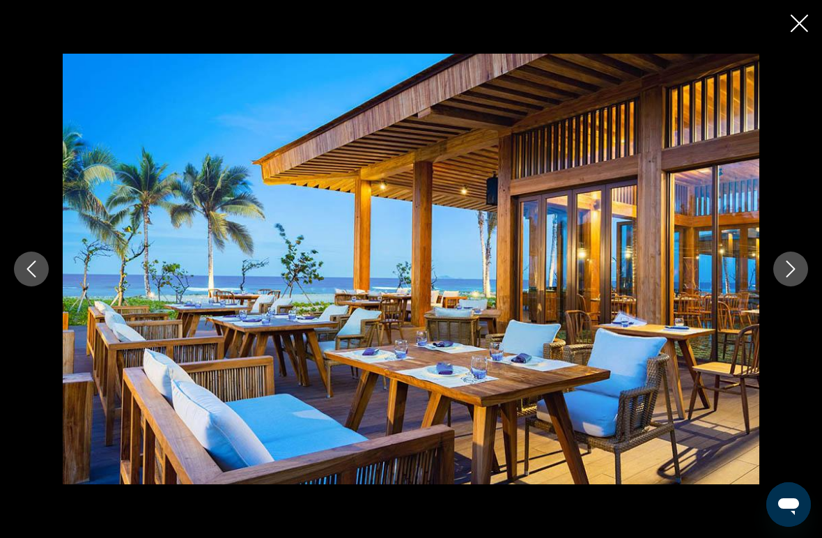
click at [799, 279] on button "Next image" at bounding box center [791, 269] width 35 height 35
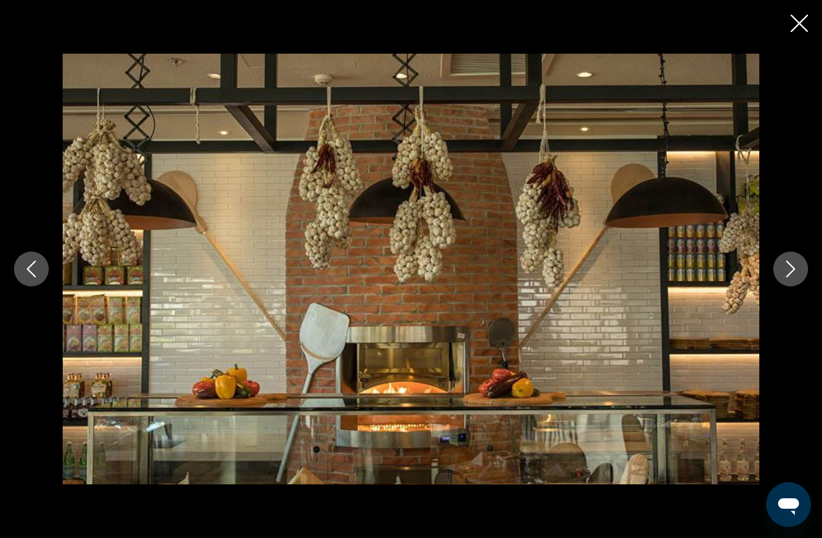
click at [805, 271] on button "Next image" at bounding box center [791, 269] width 35 height 35
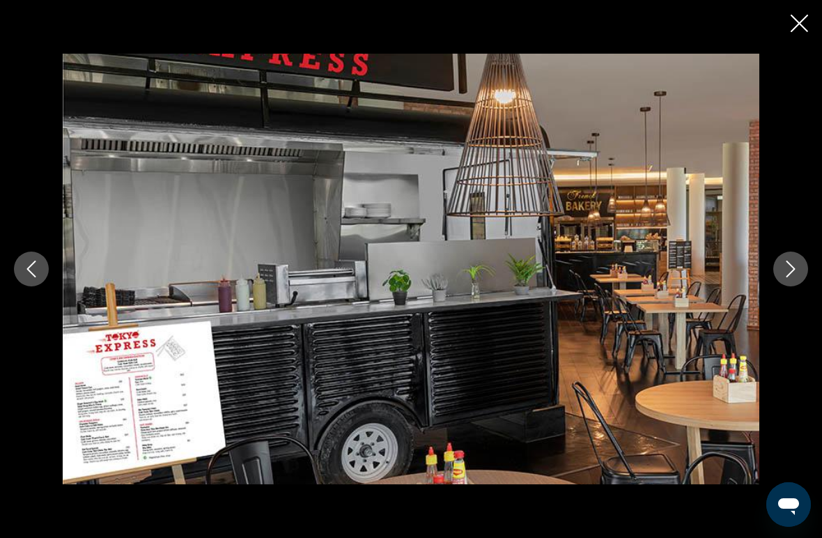
click at [801, 279] on button "Next image" at bounding box center [791, 269] width 35 height 35
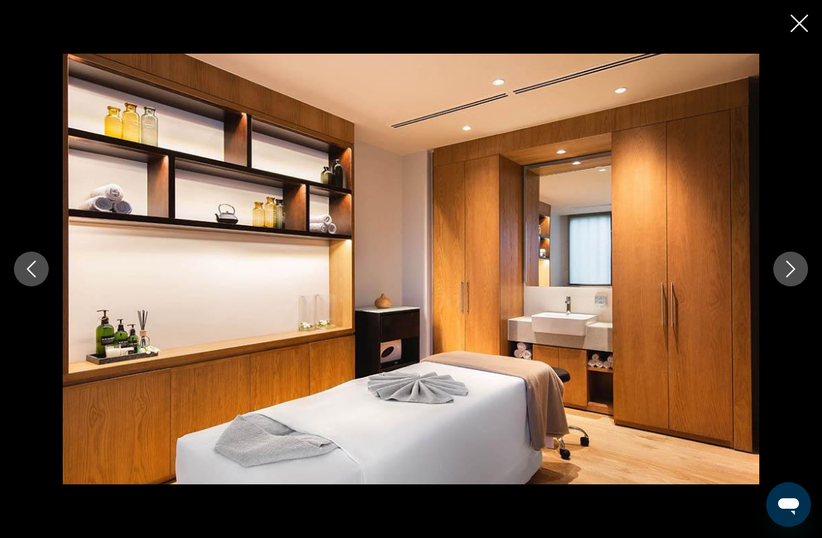
click at [807, 13] on div "prev next" at bounding box center [411, 269] width 822 height 538
click at [809, 15] on div "prev next" at bounding box center [411, 269] width 822 height 538
click at [801, 32] on button "Close slideshow" at bounding box center [799, 25] width 17 height 22
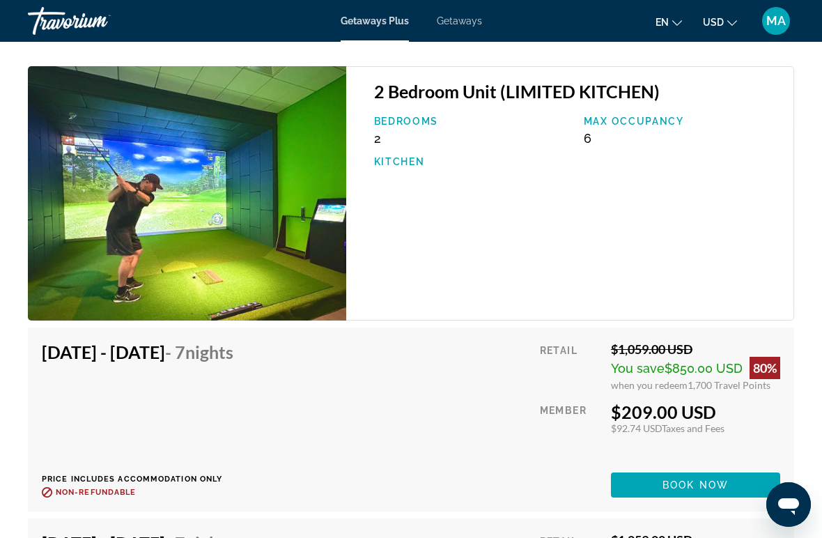
scroll to position [3586, 0]
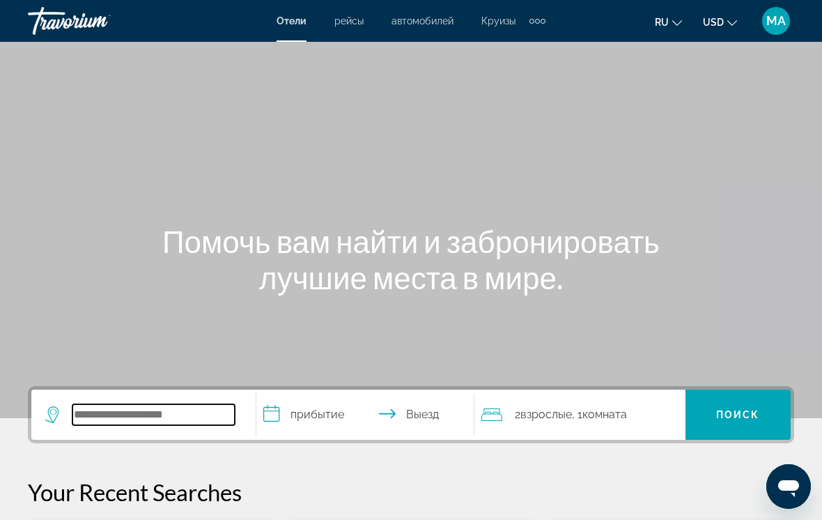
click at [172, 410] on input "Search widget" at bounding box center [153, 414] width 162 height 21
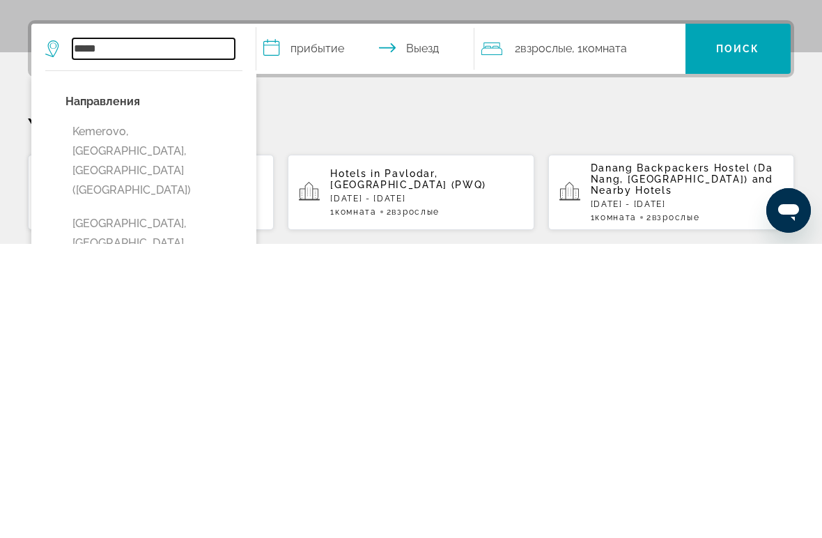
scroll to position [77, 0]
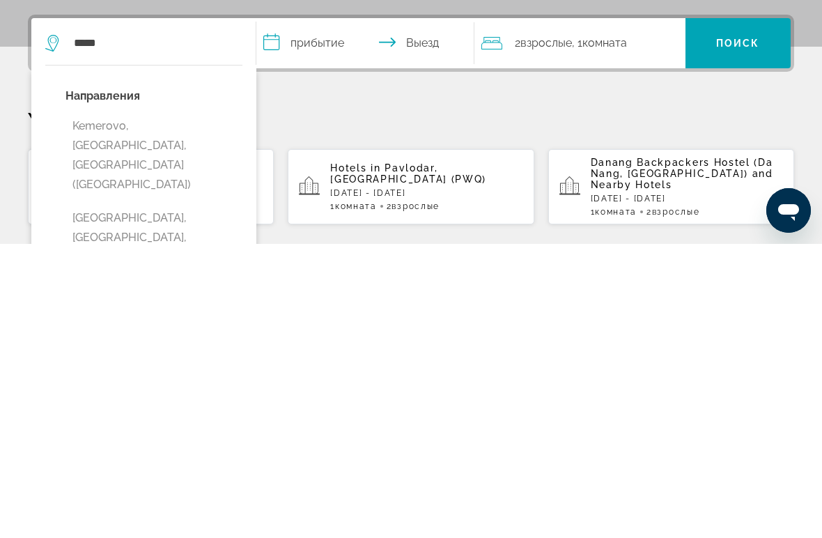
type input "**********"
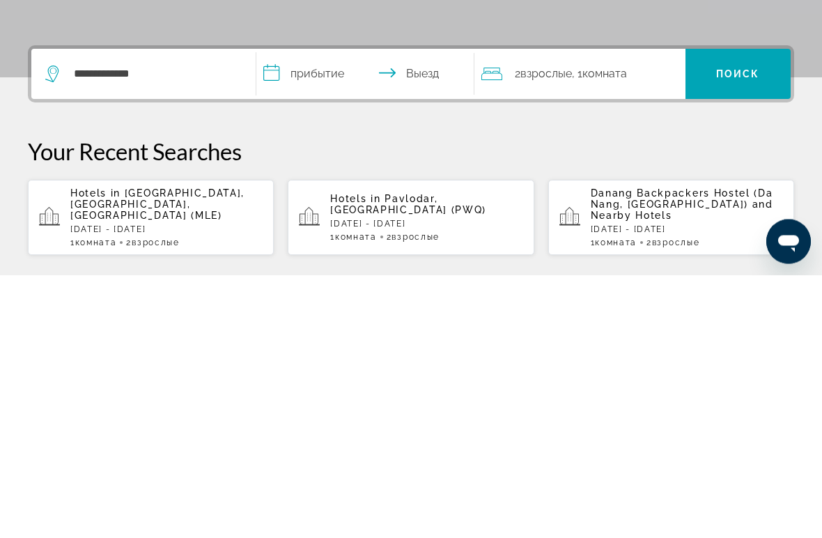
click at [321, 312] on input "**********" at bounding box center [368, 339] width 224 height 54
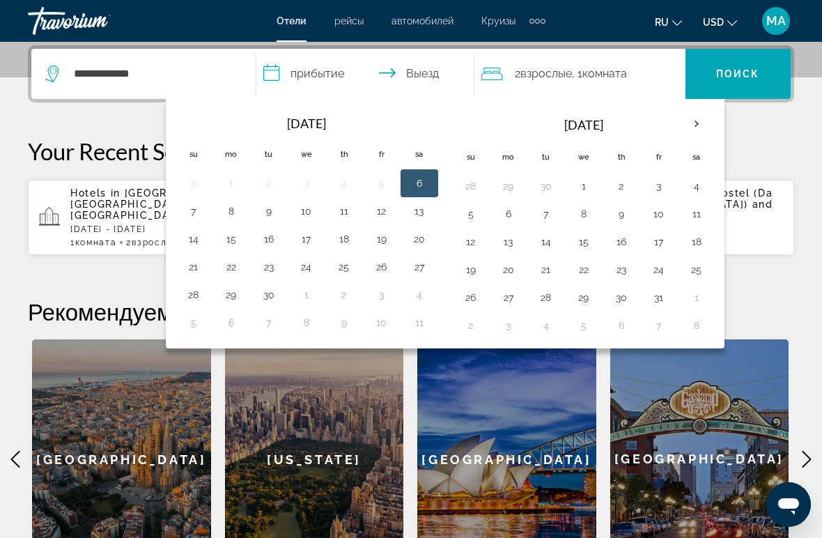
click at [696, 121] on th "Next month" at bounding box center [697, 124] width 38 height 31
click at [693, 127] on th "Next month" at bounding box center [697, 124] width 38 height 31
click at [698, 125] on th "Next month" at bounding box center [697, 124] width 38 height 31
click at [694, 124] on th "Next month" at bounding box center [697, 124] width 38 height 31
click at [696, 124] on th "Next month" at bounding box center [697, 124] width 38 height 31
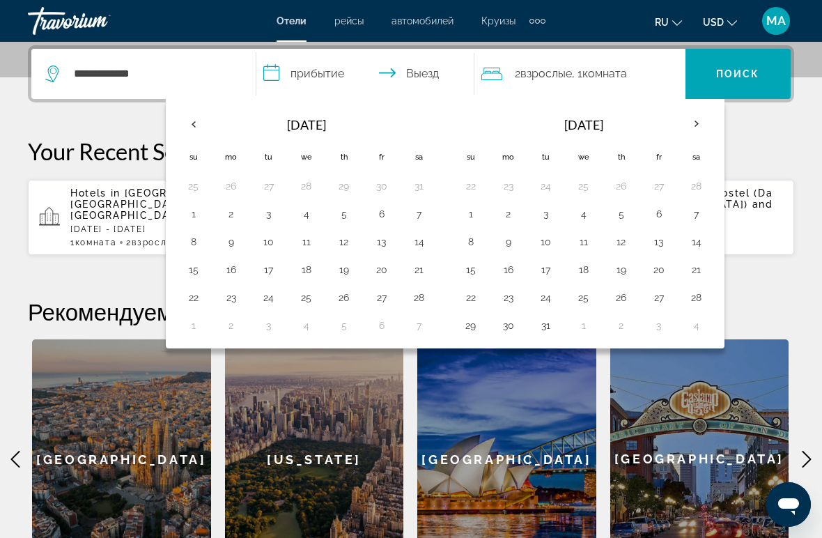
click at [692, 126] on th "Next month" at bounding box center [697, 124] width 38 height 31
click at [689, 126] on th "Next month" at bounding box center [697, 124] width 38 height 31
click at [696, 125] on th "Next month" at bounding box center [697, 124] width 38 height 31
click at [268, 232] on button "12" at bounding box center [269, 242] width 22 height 20
click at [268, 274] on button "19" at bounding box center [269, 270] width 22 height 20
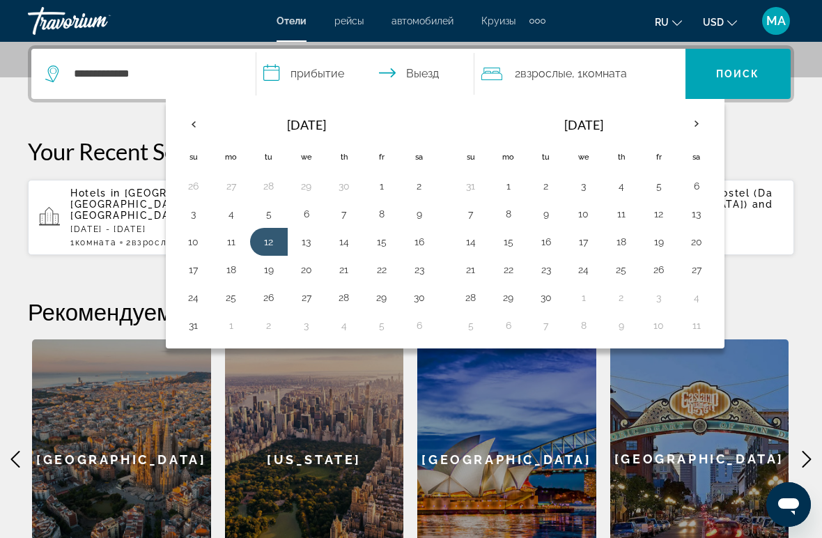
type input "**********"
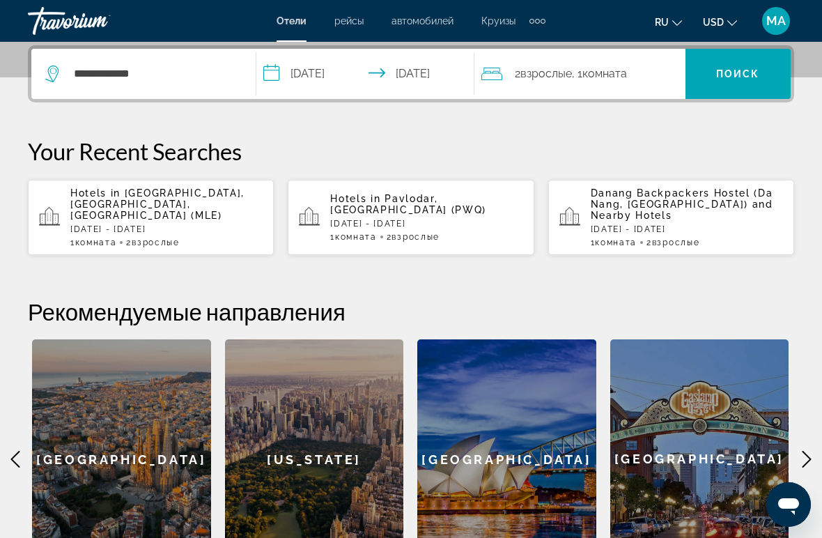
click at [719, 75] on span "Поиск" at bounding box center [738, 73] width 44 height 11
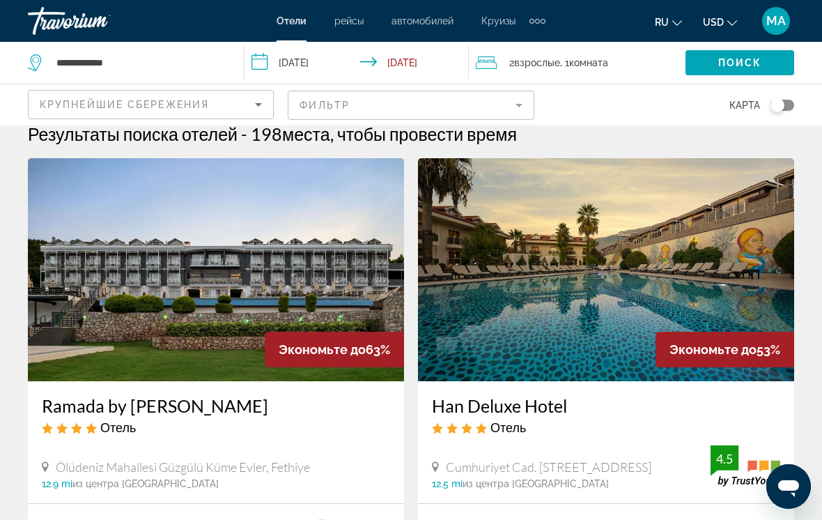
scroll to position [13, 0]
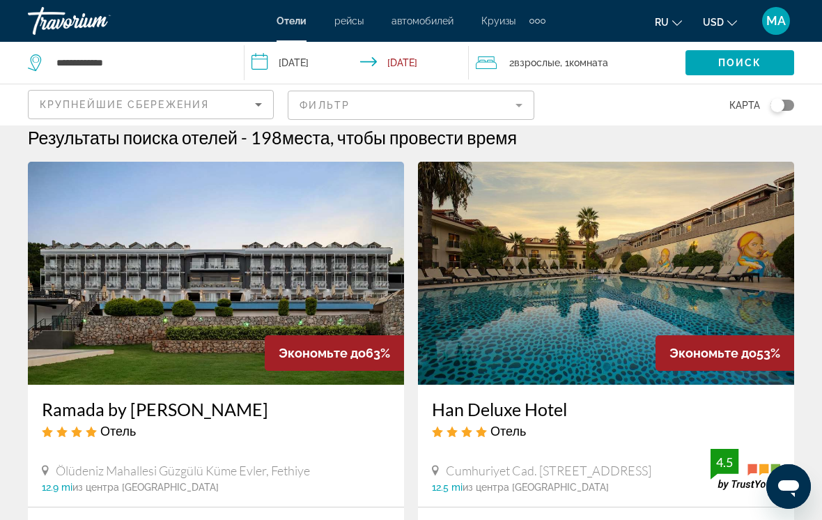
click at [316, 59] on input "**********" at bounding box center [359, 65] width 229 height 46
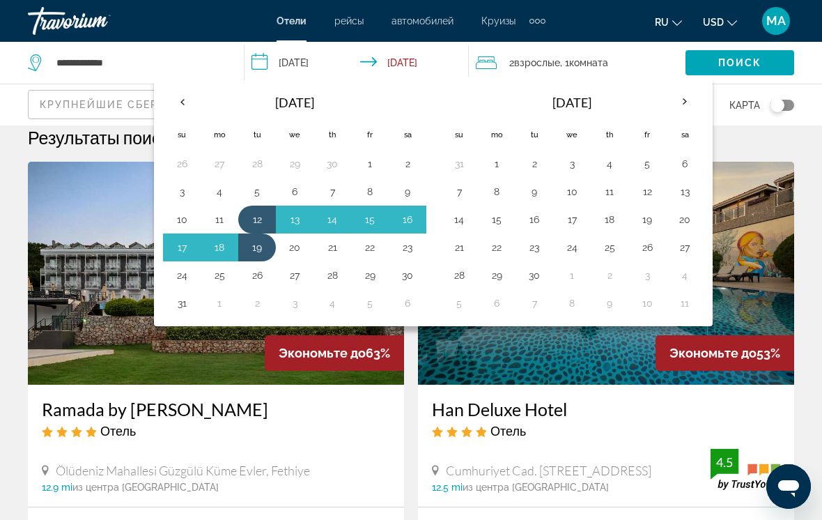
click at [505, 182] on button "8" at bounding box center [497, 192] width 22 height 20
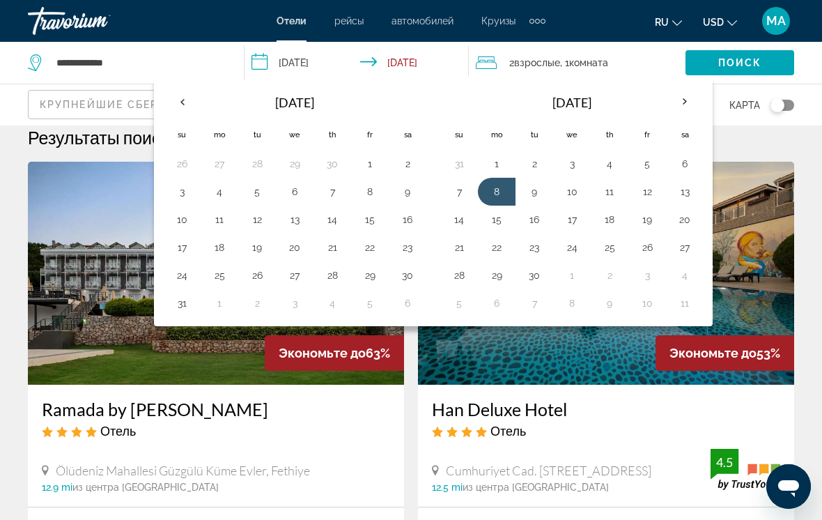
click at [503, 168] on button "1" at bounding box center [497, 164] width 22 height 20
type input "**********"
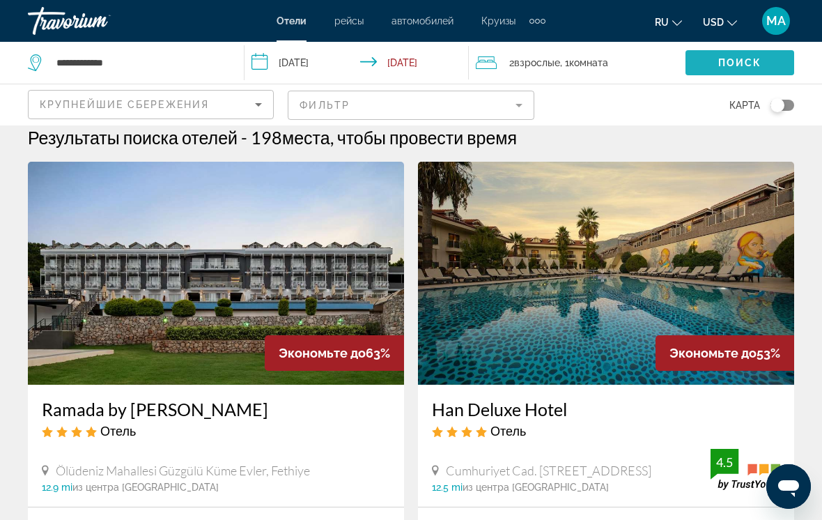
click at [742, 72] on span "Search widget" at bounding box center [740, 62] width 109 height 33
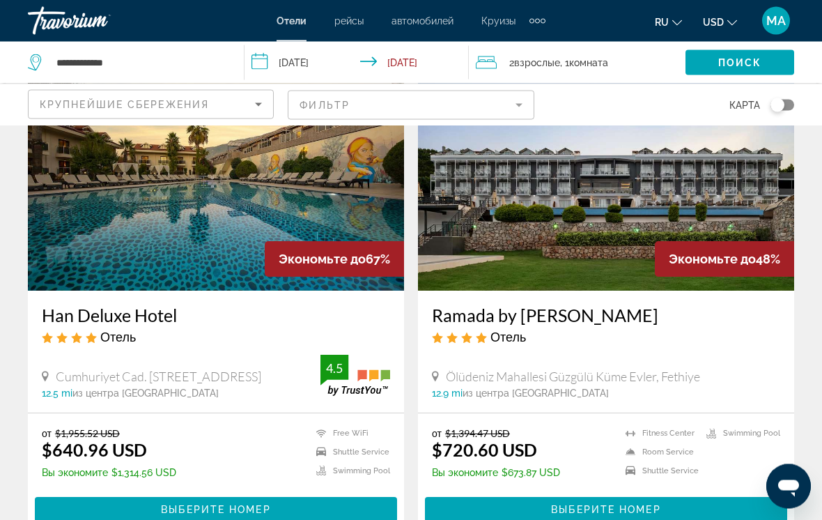
scroll to position [100, 0]
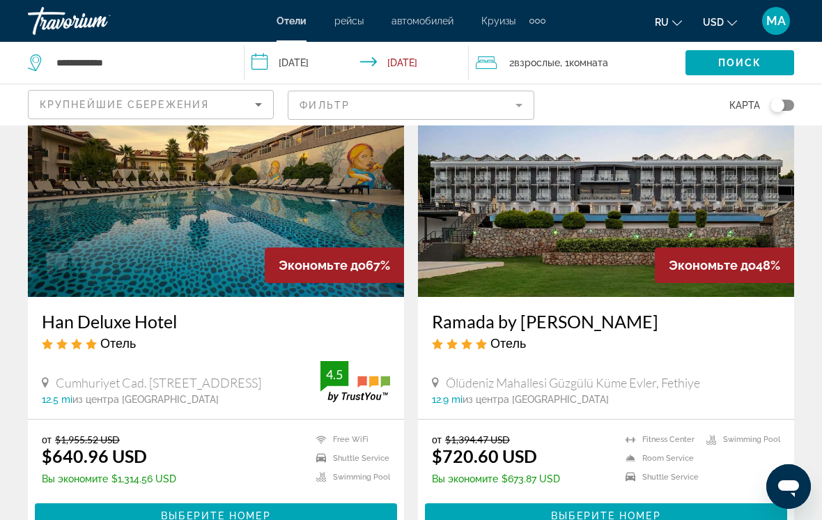
click at [498, 320] on h3 "Ramada by Wyndham Fethiye Oludeniz" at bounding box center [606, 321] width 348 height 21
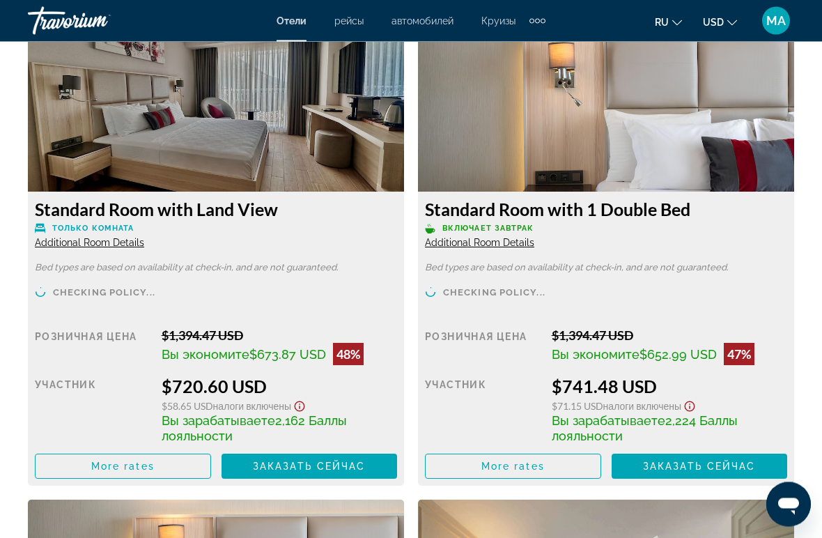
scroll to position [2200, 0]
click at [167, 468] on span "Main content" at bounding box center [123, 466] width 175 height 33
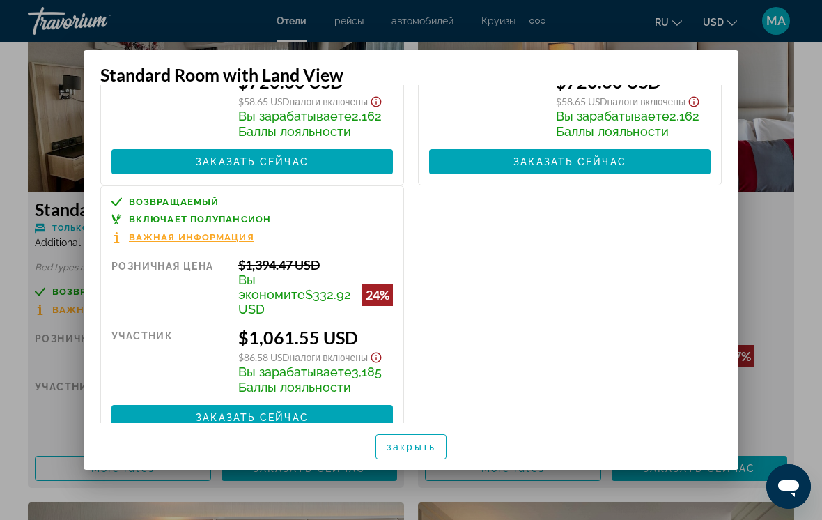
scroll to position [183, 0]
click at [415, 452] on span "закрыть" at bounding box center [411, 446] width 49 height 11
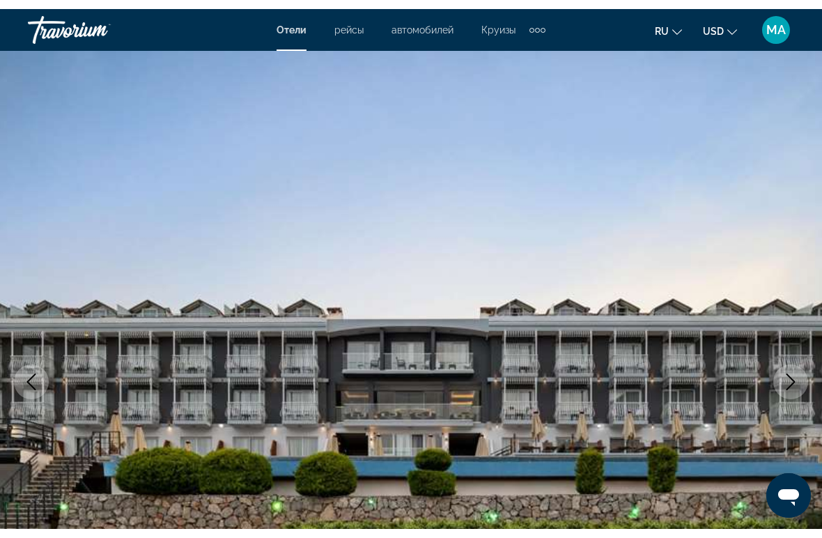
scroll to position [2200, 0]
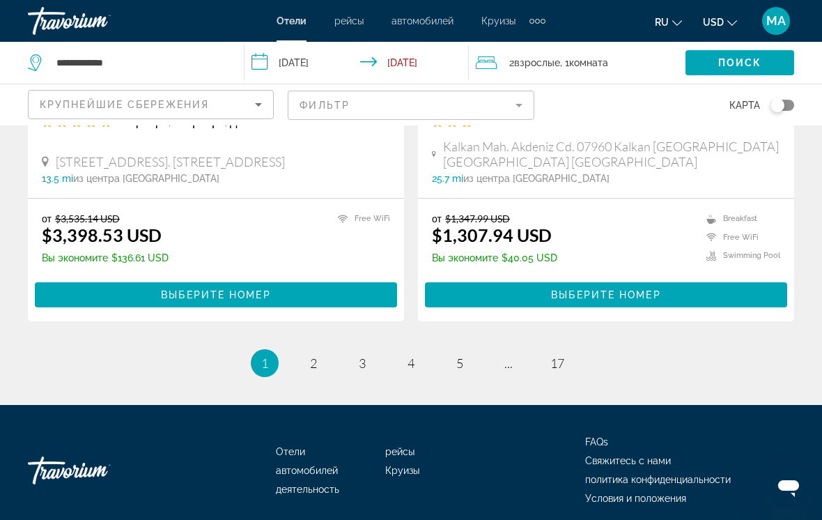
scroll to position [2812, 0]
click at [312, 356] on span "2" at bounding box center [313, 363] width 7 height 15
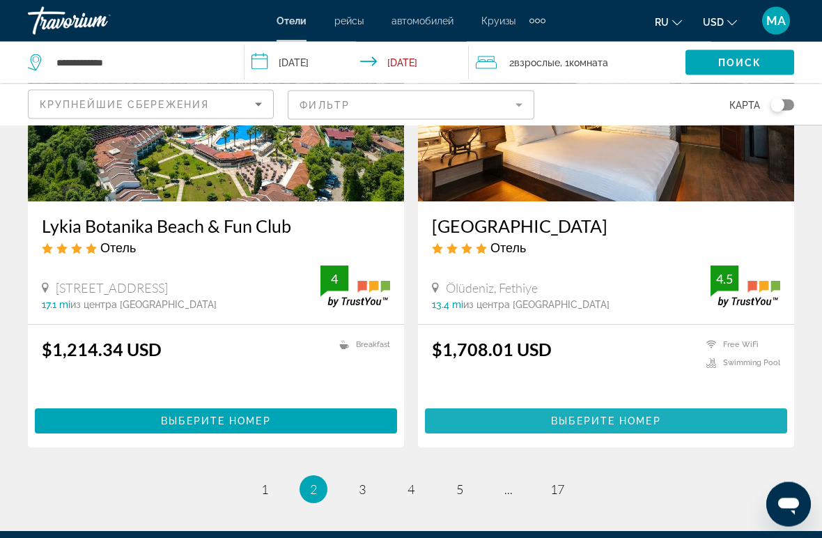
scroll to position [2694, 0]
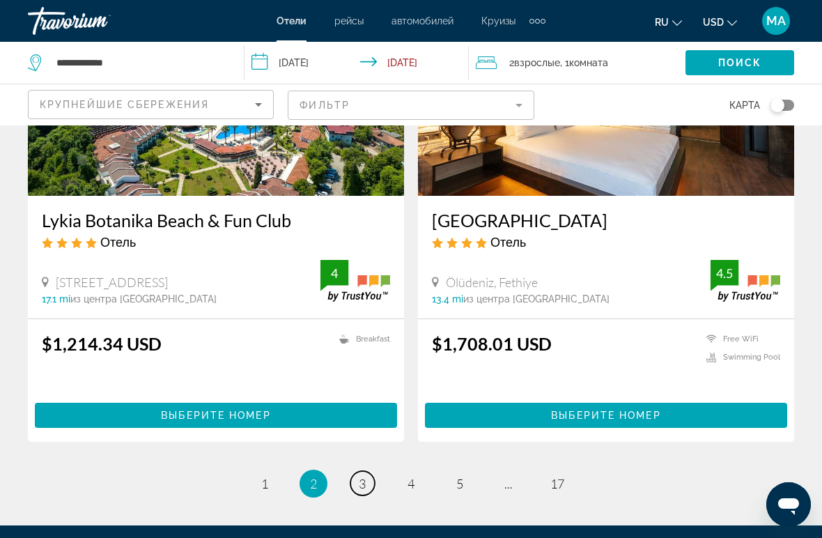
click at [368, 488] on link "page 3" at bounding box center [363, 483] width 24 height 24
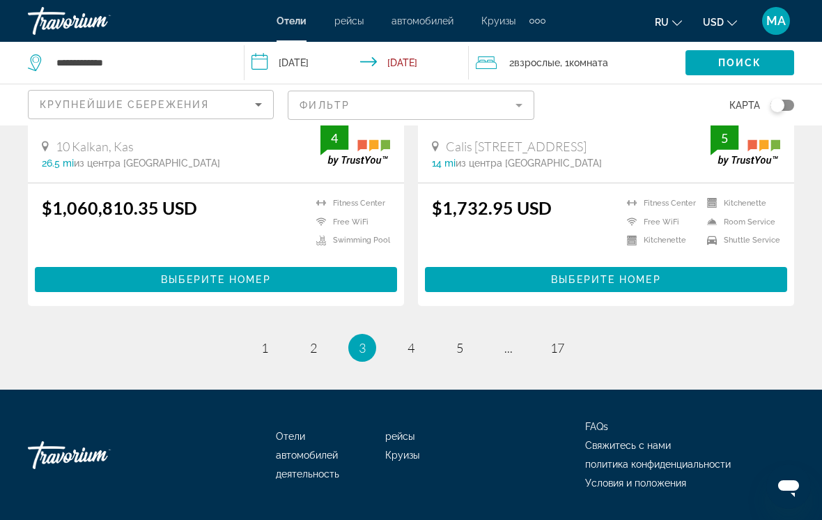
scroll to position [2849, 0]
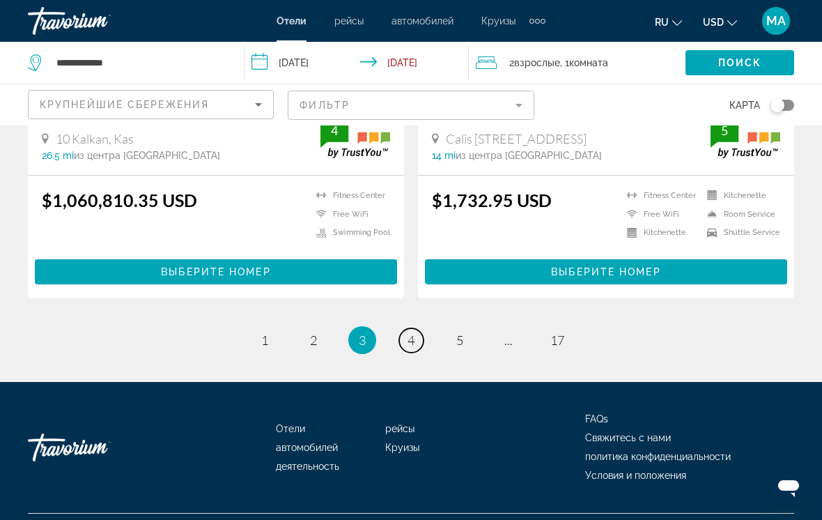
click at [401, 328] on link "page 4" at bounding box center [411, 340] width 24 height 24
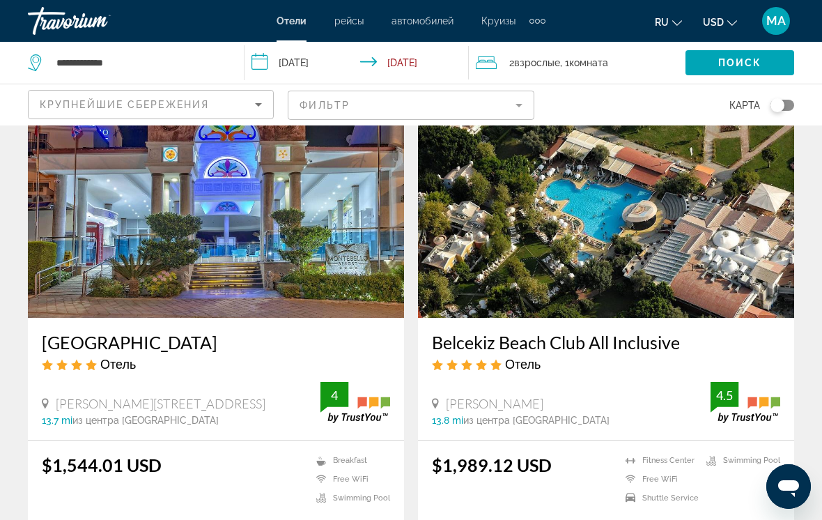
scroll to position [77, 0]
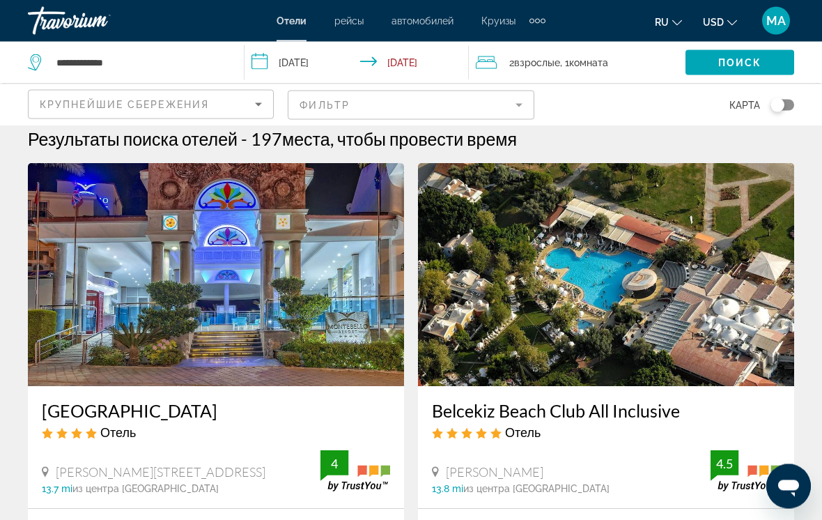
click at [592, 417] on h3 "Belcekiz Beach Club All Inclusive" at bounding box center [606, 411] width 348 height 21
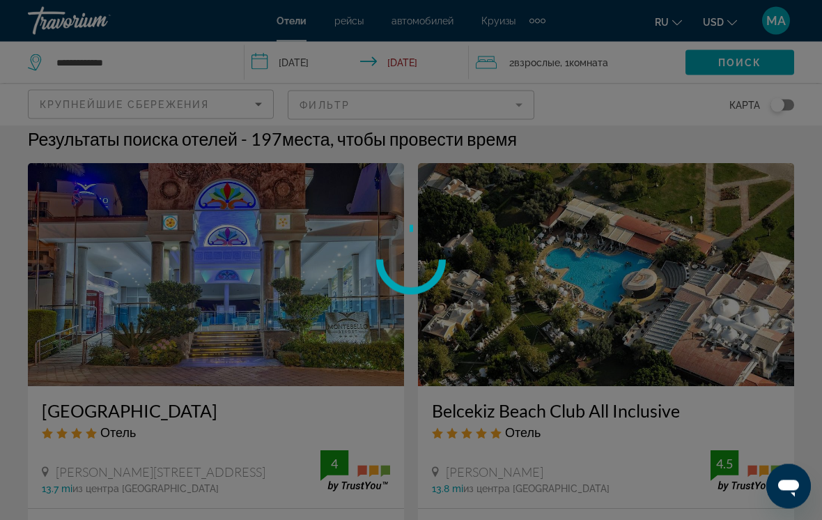
scroll to position [11, 0]
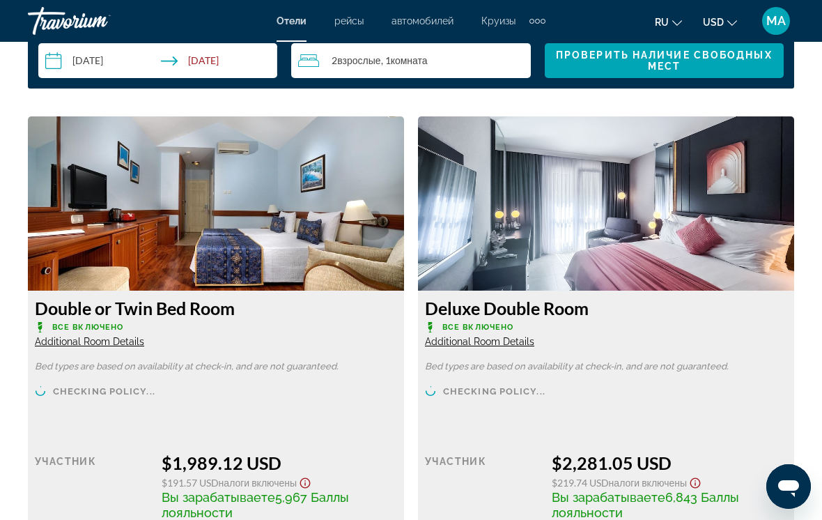
scroll to position [2092, 0]
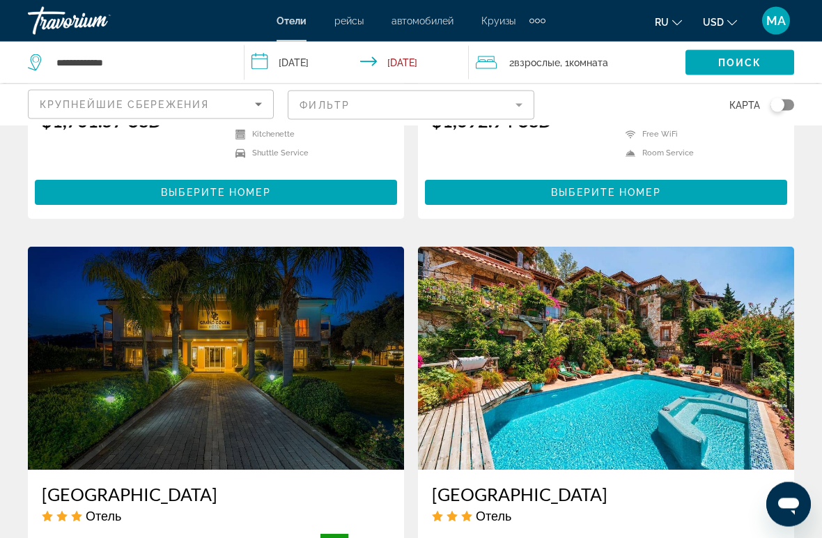
scroll to position [1916, 0]
